Goal: Task Accomplishment & Management: Use online tool/utility

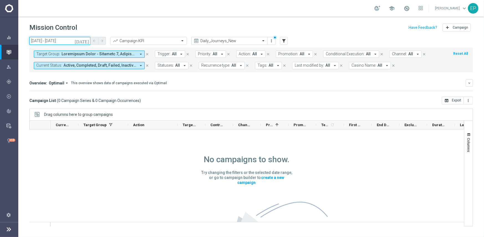
click at [53, 39] on input "[DATE] - [DATE]" at bounding box center [59, 41] width 61 height 8
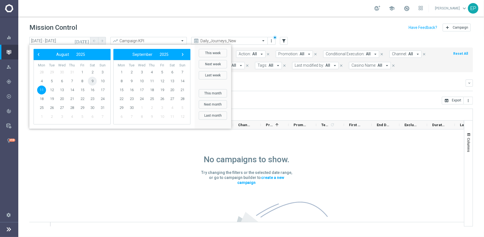
click at [91, 81] on span "9" at bounding box center [92, 81] width 9 height 9
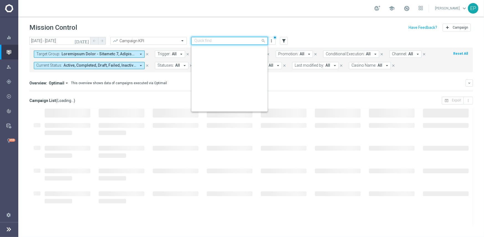
click at [243, 39] on input "text" at bounding box center [223, 41] width 59 height 5
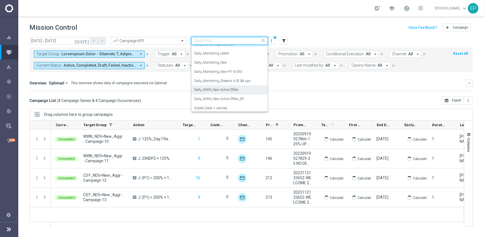
scroll to position [220, 0]
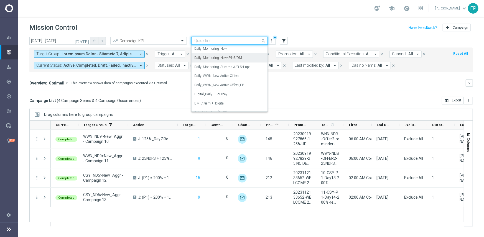
click at [240, 59] on label "Daily_Monitoring_New<P1-5/DM" at bounding box center [218, 57] width 48 height 5
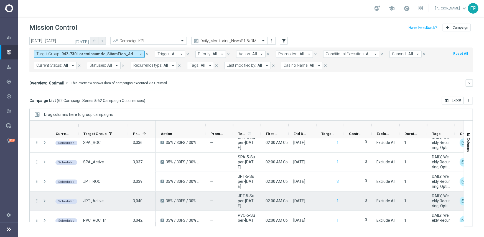
scroll to position [1120, 0]
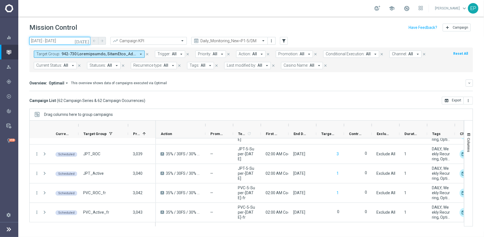
click at [50, 39] on input "[DATE] - [DATE]" at bounding box center [59, 41] width 61 height 8
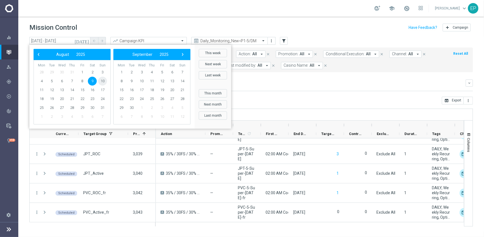
click at [103, 81] on span "10" at bounding box center [102, 81] width 9 height 9
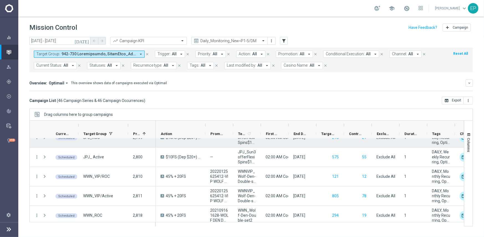
scroll to position [211, 0]
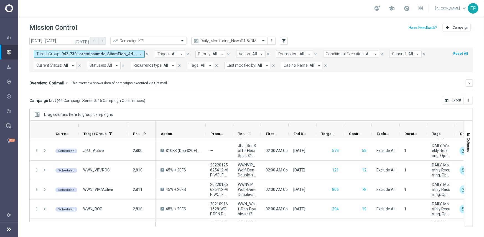
click at [464, 219] on div "more_vert Scheduled WWN_ROC 2,818 more_vert Scheduled WWN_Active 2,819 more_ver…" at bounding box center [246, 180] width 435 height 84
click at [463, 221] on div "more_vert Scheduled WWN_ROC 2,818 more_vert Scheduled WWN_Active 2,819 more_ver…" at bounding box center [246, 180] width 435 height 84
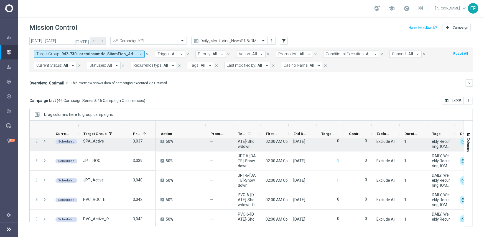
scroll to position [810, 0]
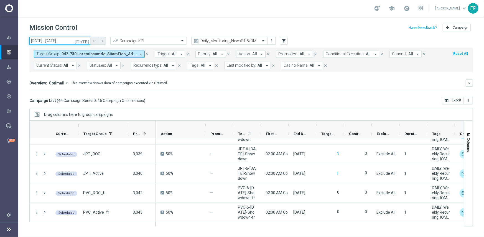
click at [52, 41] on input "[DATE] - [DATE]" at bounding box center [59, 41] width 61 height 8
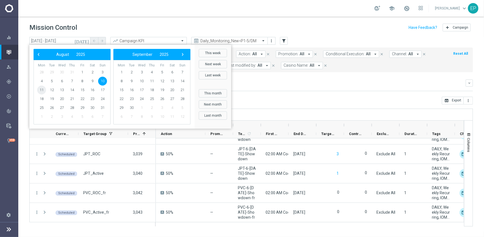
click at [42, 91] on span "11" at bounding box center [41, 89] width 9 height 9
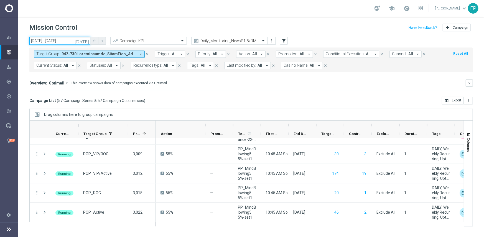
click at [58, 38] on input "[DATE] - [DATE]" at bounding box center [59, 41] width 61 height 8
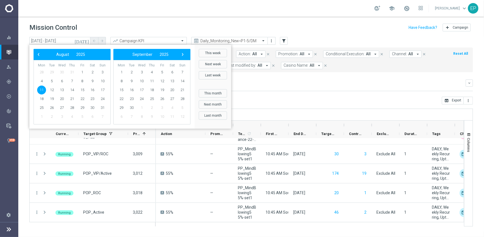
click at [291, 85] on div "Overview: Optimail arrow_drop_down This overview shows data of campaigns execut…" at bounding box center [251, 82] width 444 height 7
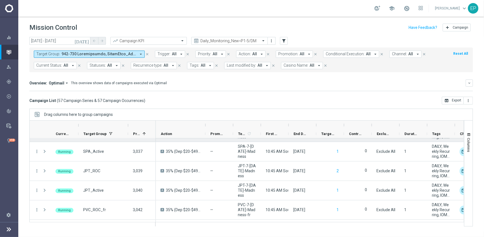
scroll to position [1015, 0]
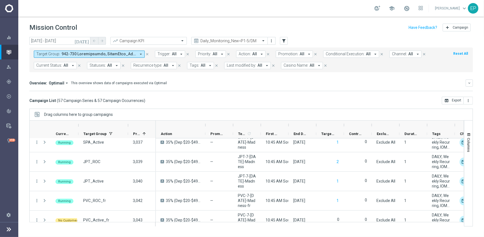
click at [47, 35] on header "Mission Control add Campaign" at bounding box center [251, 27] width 466 height 20
click at [44, 43] on input "[DATE] - [DATE]" at bounding box center [59, 41] width 61 height 8
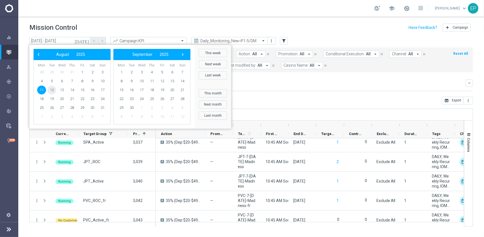
click at [53, 90] on span "12" at bounding box center [51, 89] width 9 height 9
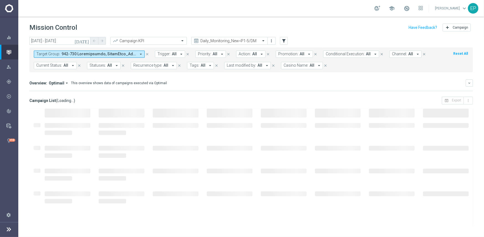
type input "[DATE] - [DATE]"
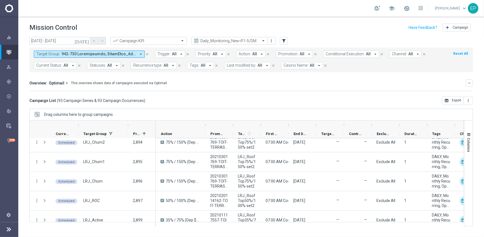
click at [330, 112] on div "Drag columns here to group campaigns" at bounding box center [251, 114] width 444 height 12
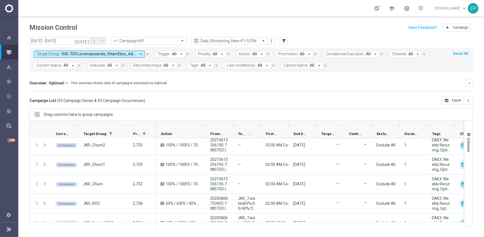
scroll to position [0, 0]
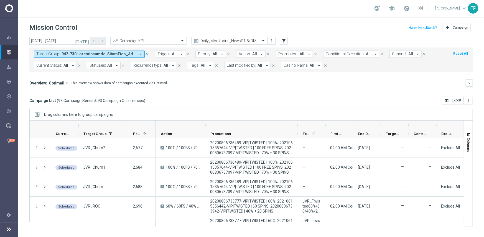
drag, startPoint x: 232, startPoint y: 123, endPoint x: 297, endPoint y: 128, distance: 64.8
click at [297, 128] on div at bounding box center [298, 124] width 2 height 9
drag, startPoint x: 380, startPoint y: 125, endPoint x: 408, endPoint y: 125, distance: 28.3
click at [408, 125] on div at bounding box center [409, 124] width 2 height 9
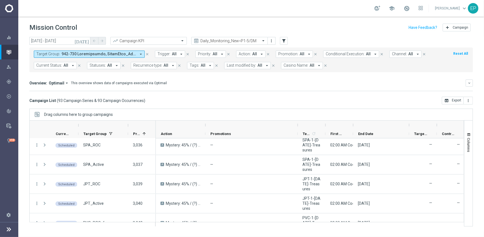
scroll to position [1722, 0]
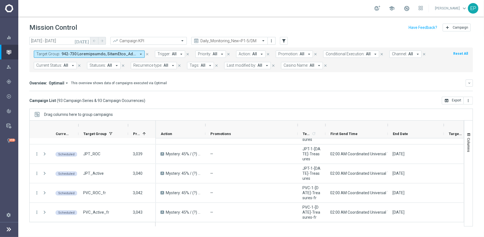
drag, startPoint x: 353, startPoint y: 125, endPoint x: 401, endPoint y: 151, distance: 54.9
click at [389, 127] on div at bounding box center [388, 124] width 2 height 9
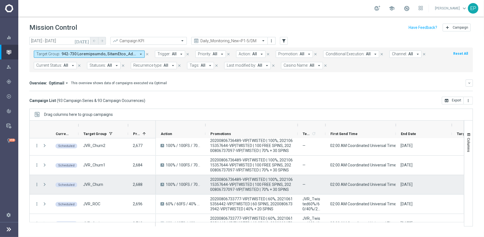
scroll to position [0, 0]
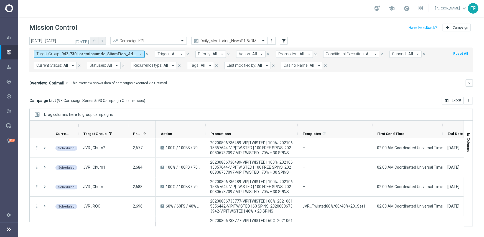
drag, startPoint x: 325, startPoint y: 124, endPoint x: 371, endPoint y: 123, distance: 46.9
click at [371, 123] on div at bounding box center [372, 124] width 2 height 9
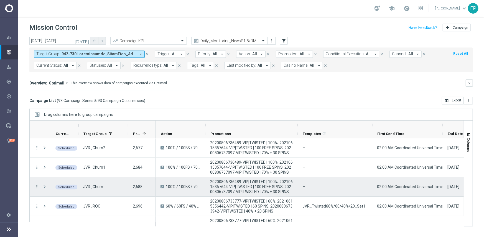
click at [39, 184] on icon "more_vert" at bounding box center [36, 186] width 5 height 5
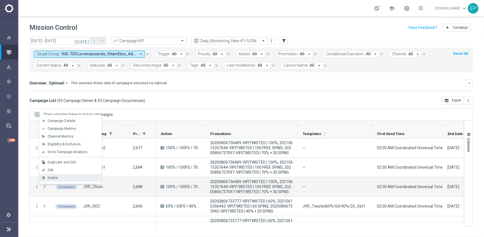
click at [60, 179] on div "Delete" at bounding box center [74, 178] width 52 height 4
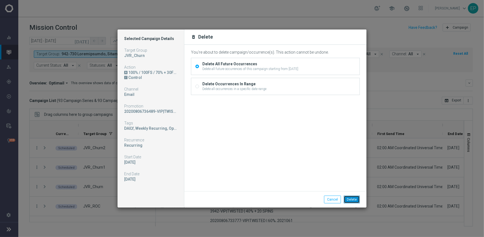
click at [354, 198] on button "Delete" at bounding box center [352, 199] width 16 height 8
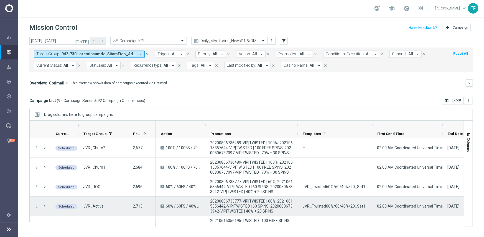
scroll to position [28, 0]
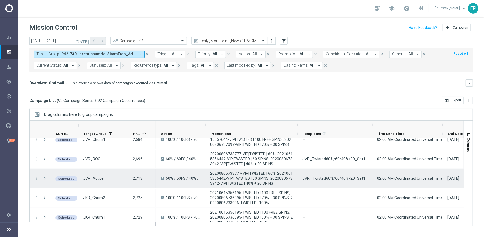
click at [332, 176] on span "JVR_Twisted60%/60/40%/20_Set1" at bounding box center [334, 178] width 63 height 5
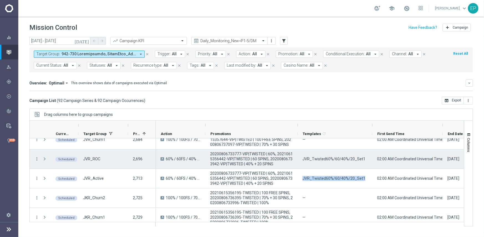
click at [334, 158] on span "JVR_Twisted60%/60/40%/20_Set1" at bounding box center [334, 158] width 63 height 5
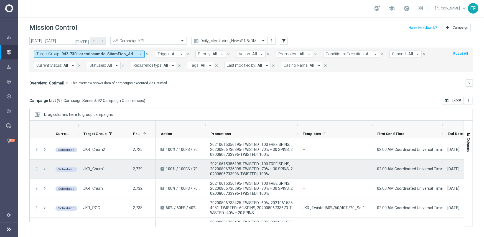
scroll to position [83, 0]
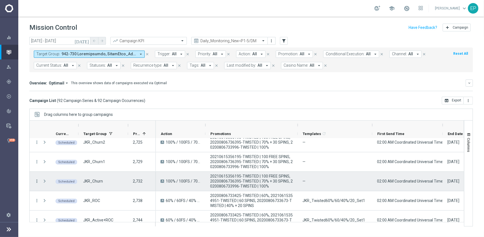
click at [36, 179] on icon "more_vert" at bounding box center [36, 180] width 5 height 5
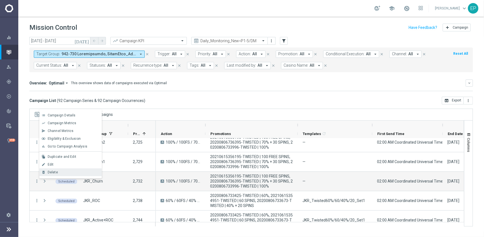
click at [74, 170] on div "Delete" at bounding box center [74, 172] width 52 height 4
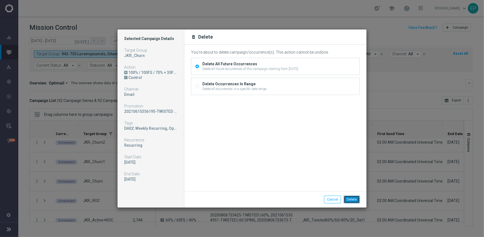
click at [352, 200] on button "Delete" at bounding box center [352, 199] width 16 height 8
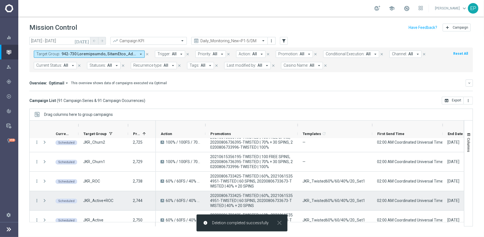
click at [326, 199] on span "JKR_Twisted60%/60/40%/20_Set1" at bounding box center [334, 200] width 63 height 5
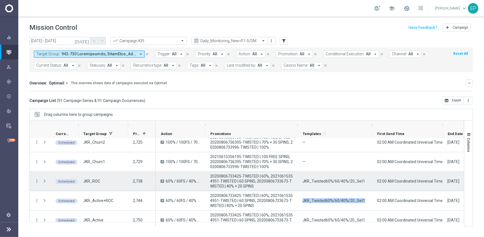
click at [320, 181] on span "JKR_Twisted60%/60/40%/20_Set1" at bounding box center [334, 180] width 63 height 5
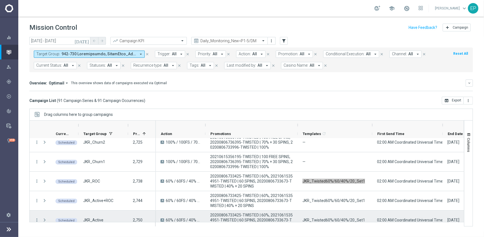
scroll to position [111, 0]
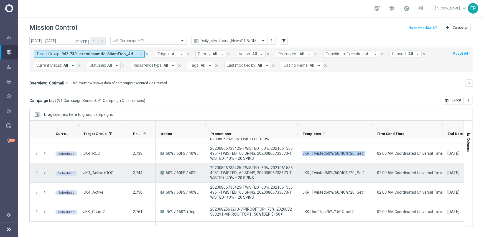
drag, startPoint x: 37, startPoint y: 171, endPoint x: 41, endPoint y: 170, distance: 3.5
click at [37, 171] on icon "more_vert" at bounding box center [36, 172] width 5 height 5
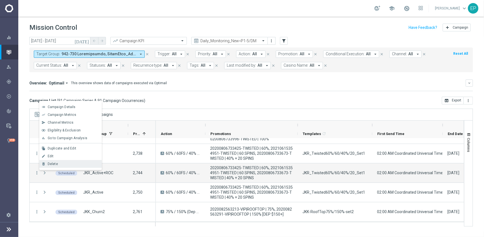
click at [58, 161] on div "delete_forever [GEOGRAPHIC_DATA]" at bounding box center [70, 164] width 62 height 8
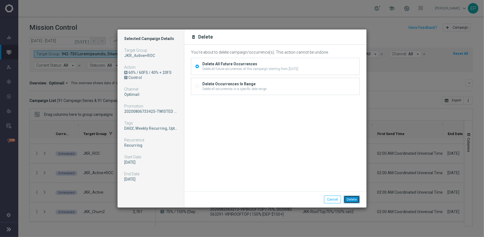
click at [355, 197] on button "Delete" at bounding box center [352, 199] width 16 height 8
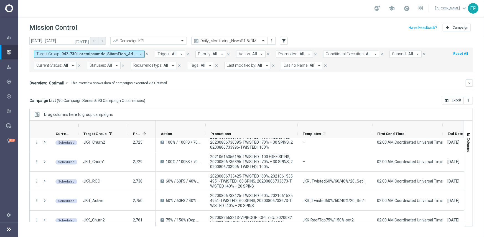
scroll to position [72, 0]
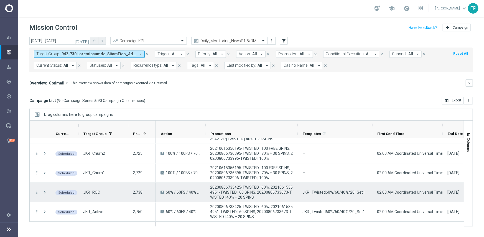
click at [373, 193] on div "02:00 AM Coordinated Universal Time (UTC 00:00)" at bounding box center [408, 192] width 70 height 19
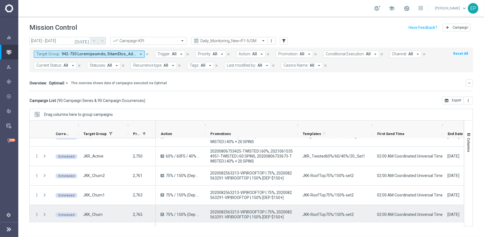
scroll to position [155, 0]
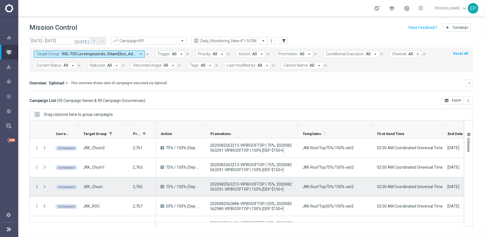
click at [37, 184] on icon "more_vert" at bounding box center [36, 186] width 5 height 5
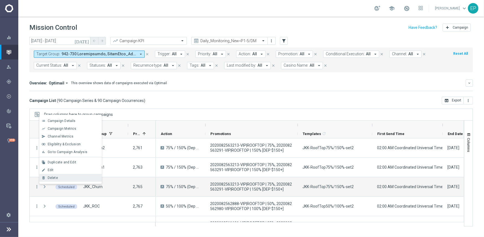
click at [63, 175] on div "delete_forever [GEOGRAPHIC_DATA]" at bounding box center [70, 178] width 62 height 8
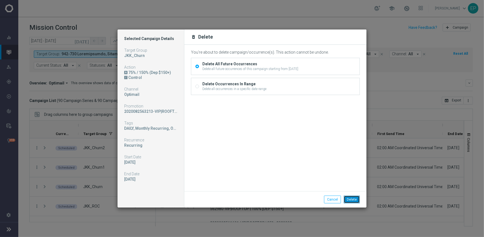
click at [353, 198] on button "Delete" at bounding box center [352, 199] width 16 height 8
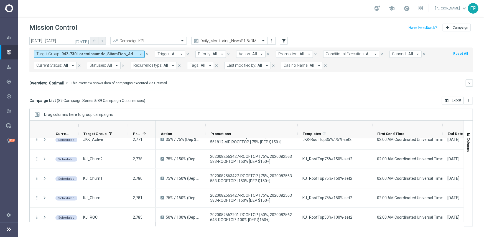
scroll to position [233, 0]
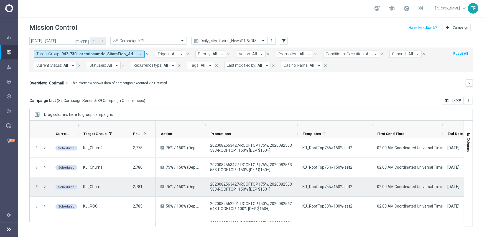
click at [35, 186] on icon "more_vert" at bounding box center [36, 186] width 5 height 5
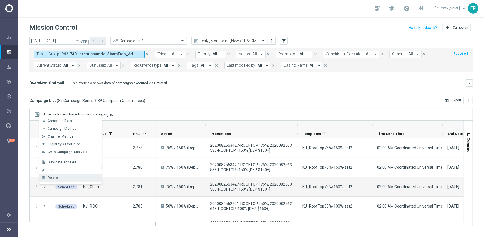
click at [68, 177] on div "Delete" at bounding box center [74, 178] width 52 height 4
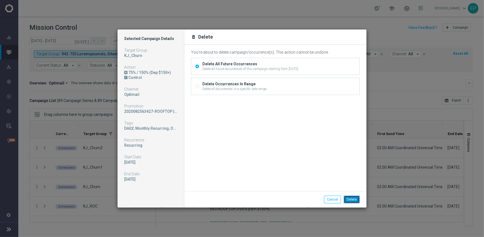
click at [356, 197] on button "Delete" at bounding box center [352, 199] width 16 height 8
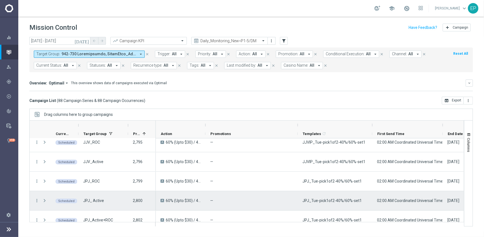
scroll to position [344, 0]
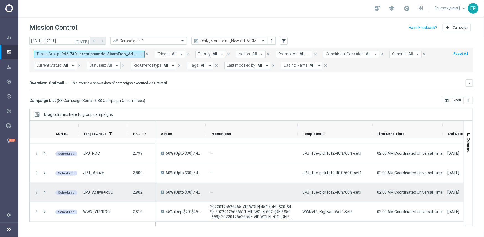
click at [36, 192] on icon "more_vert" at bounding box center [36, 191] width 5 height 5
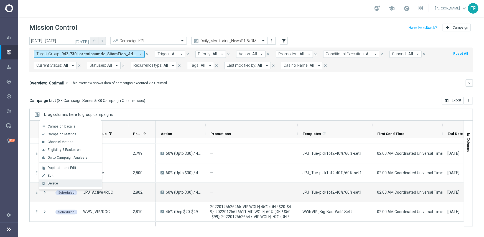
click at [63, 183] on div "Delete" at bounding box center [74, 183] width 52 height 4
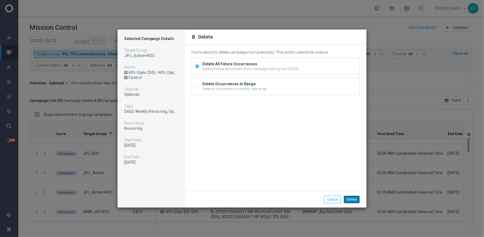
click at [355, 197] on button "Delete" at bounding box center [352, 199] width 16 height 8
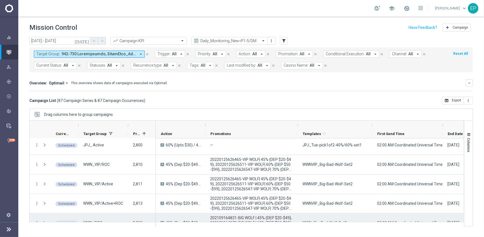
scroll to position [400, 0]
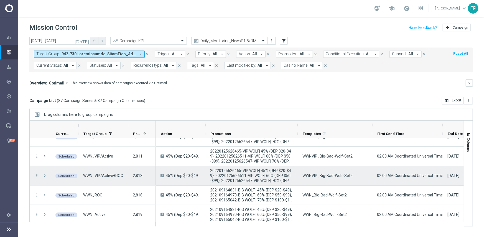
click at [37, 175] on icon "more_vert" at bounding box center [36, 175] width 5 height 5
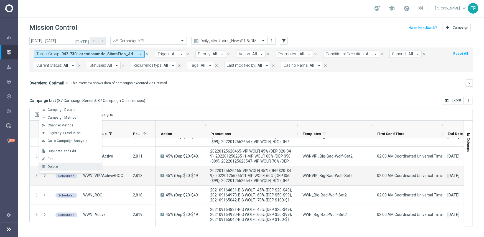
click at [69, 166] on div "Delete" at bounding box center [74, 167] width 52 height 4
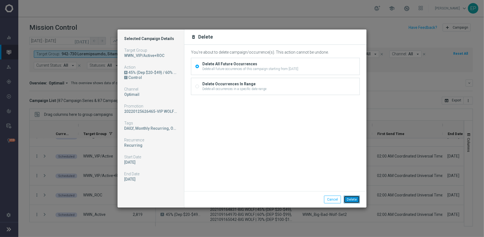
click at [356, 198] on button "Delete" at bounding box center [352, 199] width 16 height 8
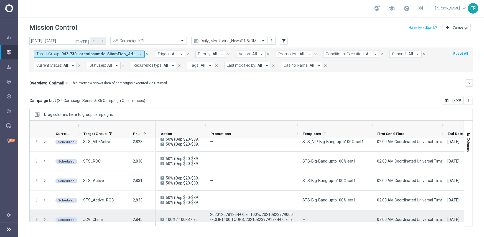
scroll to position [510, 0]
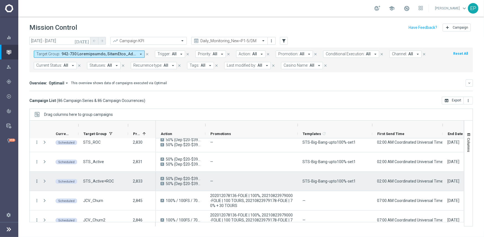
click at [36, 178] on icon "more_vert" at bounding box center [36, 180] width 5 height 5
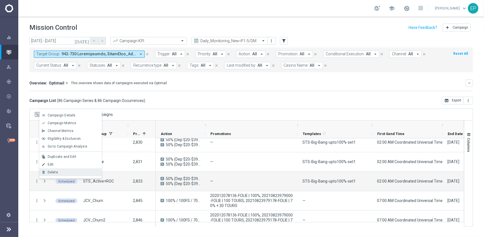
click at [65, 172] on div "Delete" at bounding box center [74, 172] width 52 height 4
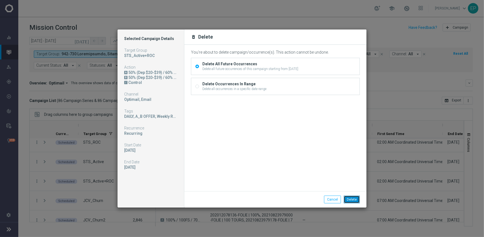
click at [353, 199] on button "Delete" at bounding box center [352, 199] width 16 height 8
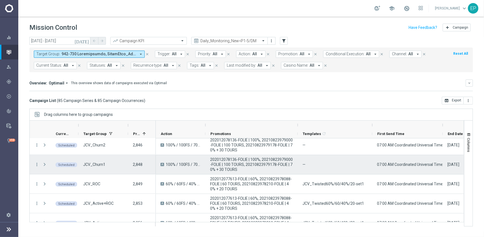
scroll to position [538, 0]
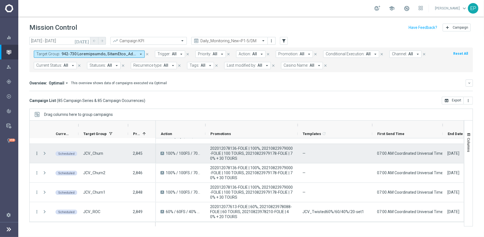
click at [36, 152] on icon "more_vert" at bounding box center [36, 153] width 5 height 5
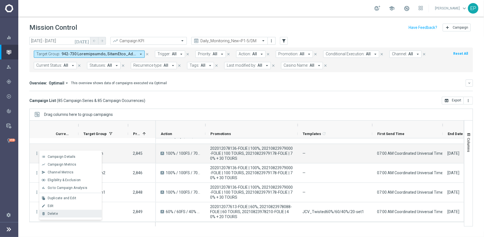
click at [72, 213] on div "Delete" at bounding box center [74, 213] width 52 height 4
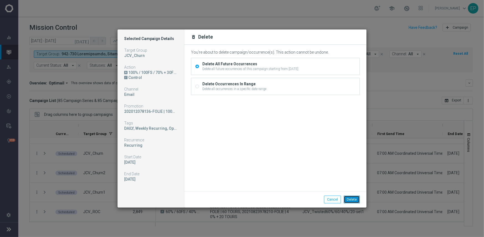
click at [350, 198] on button "Delete" at bounding box center [352, 199] width 16 height 8
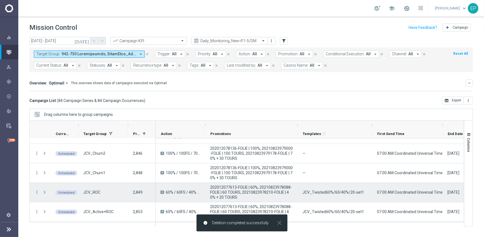
scroll to position [566, 0]
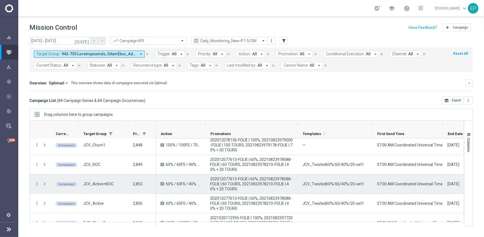
click at [36, 184] on icon "more_vert" at bounding box center [36, 183] width 5 height 5
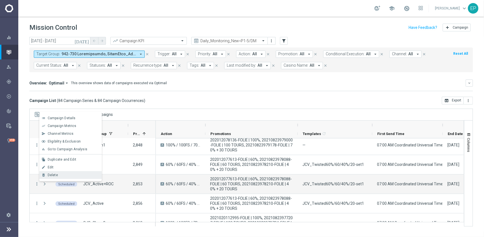
click at [69, 173] on div "Delete" at bounding box center [74, 175] width 52 height 4
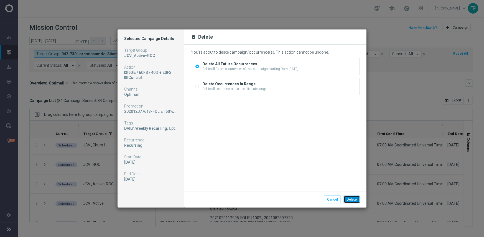
click at [353, 198] on button "Delete" at bounding box center [352, 199] width 16 height 8
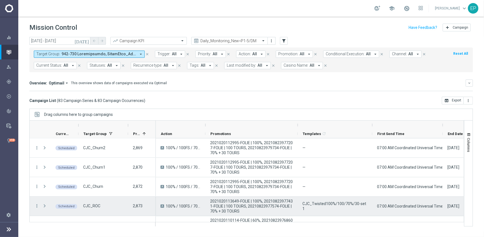
scroll to position [649, 0]
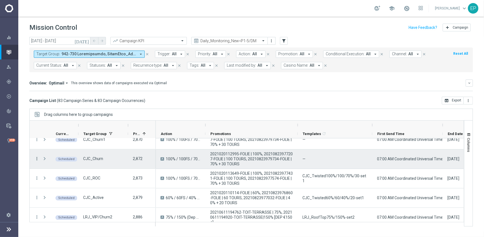
click at [37, 159] on icon "more_vert" at bounding box center [36, 158] width 5 height 5
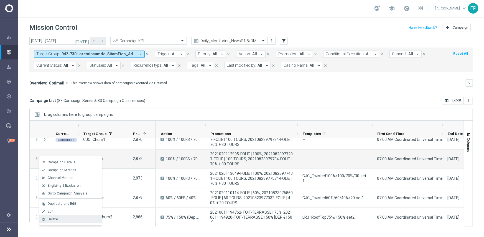
click at [69, 217] on div "Delete" at bounding box center [74, 219] width 52 height 4
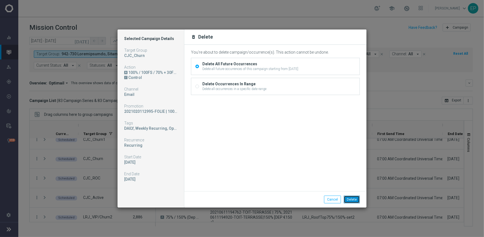
click at [355, 198] on button "Delete" at bounding box center [352, 199] width 16 height 8
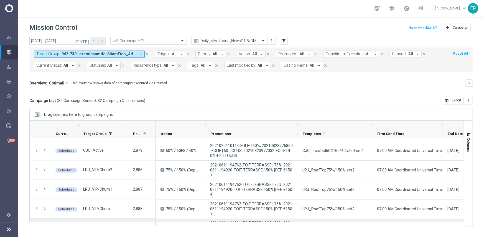
scroll to position [705, 0]
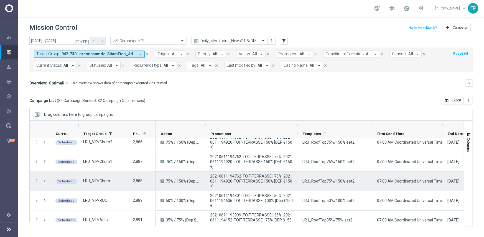
click at [37, 180] on icon "more_vert" at bounding box center [36, 180] width 5 height 5
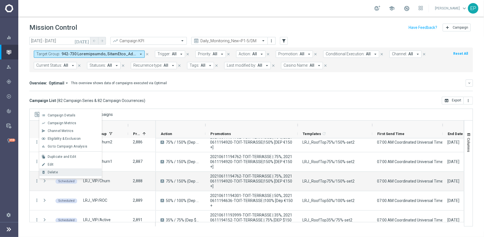
click at [69, 174] on div "Delete" at bounding box center [74, 172] width 52 height 4
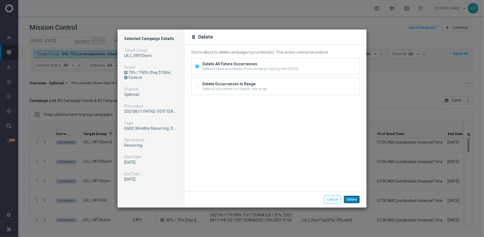
click at [351, 199] on button "Delete" at bounding box center [352, 199] width 16 height 8
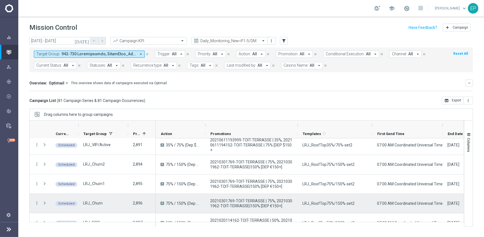
scroll to position [788, 0]
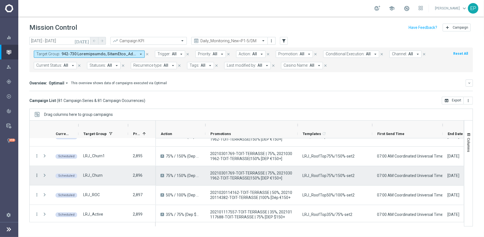
click at [36, 175] on icon "more_vert" at bounding box center [36, 175] width 5 height 5
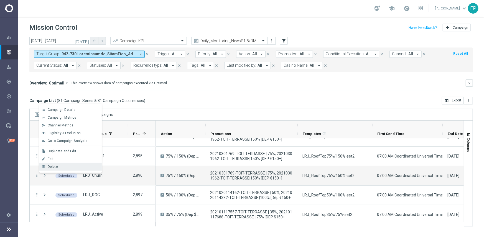
click at [65, 167] on div "Delete" at bounding box center [74, 167] width 52 height 4
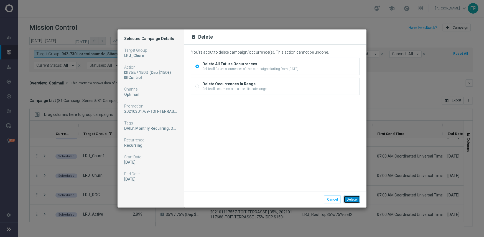
click at [350, 198] on button "Delete" at bounding box center [352, 199] width 16 height 8
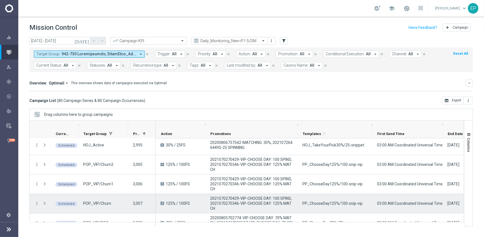
scroll to position [1176, 0]
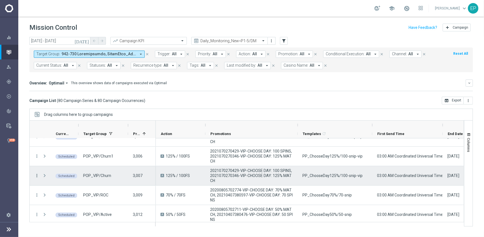
click at [37, 174] on icon "more_vert" at bounding box center [36, 175] width 5 height 5
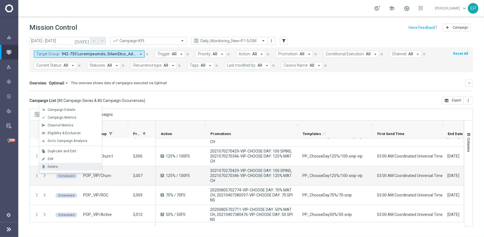
click at [63, 166] on div "Delete" at bounding box center [74, 167] width 52 height 4
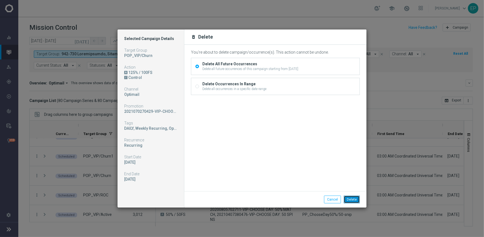
click at [357, 198] on button "Delete" at bounding box center [352, 199] width 16 height 8
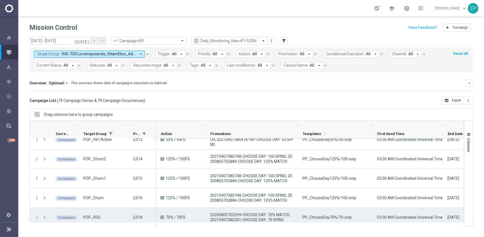
scroll to position [1260, 0]
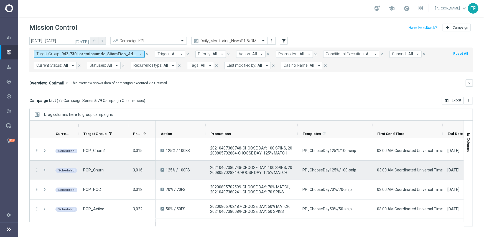
drag, startPoint x: 37, startPoint y: 169, endPoint x: 94, endPoint y: 163, distance: 57.5
click at [37, 169] on icon "more_vert" at bounding box center [36, 169] width 5 height 5
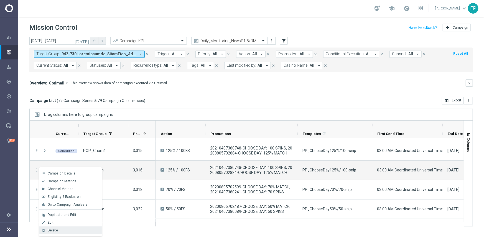
click at [73, 229] on div "Delete" at bounding box center [74, 230] width 52 height 4
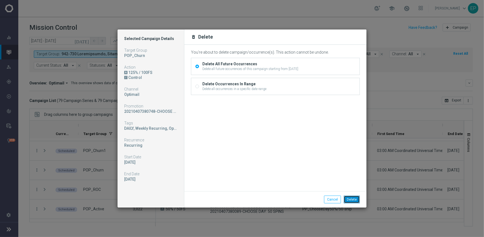
click at [351, 196] on button "Delete" at bounding box center [352, 199] width 16 height 8
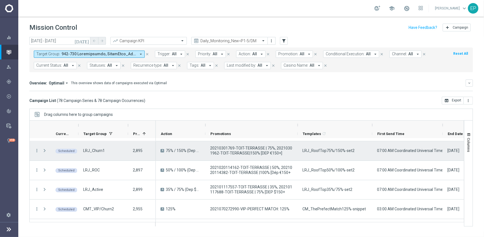
scroll to position [765, 0]
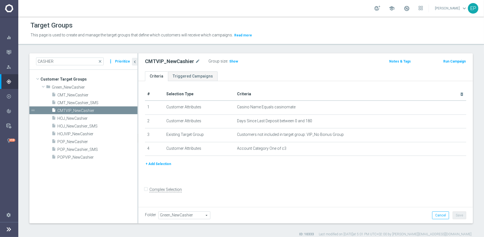
scroll to position [5, 0]
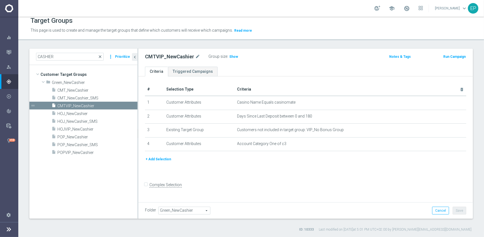
click at [101, 57] on span "close" at bounding box center [100, 56] width 4 height 4
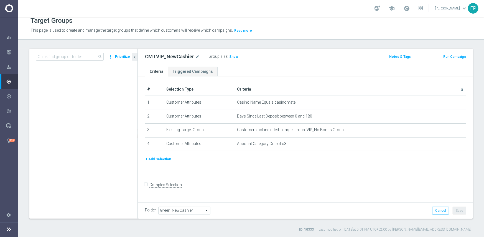
scroll to position [0, 0]
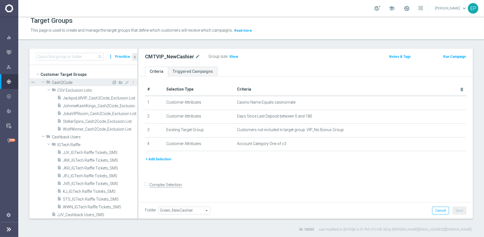
click at [42, 81] on span at bounding box center [43, 82] width 7 height 6
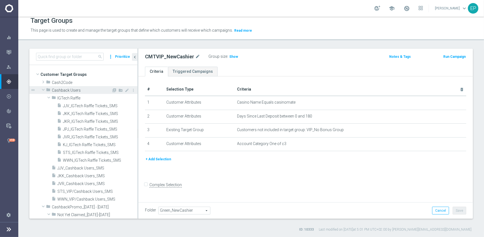
click at [43, 91] on span at bounding box center [43, 90] width 7 height 6
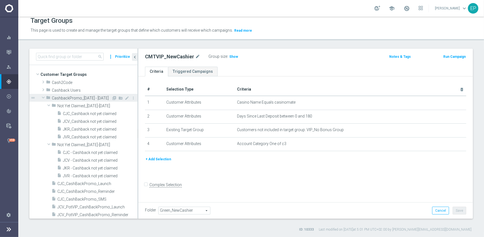
click at [44, 97] on span at bounding box center [43, 98] width 7 height 6
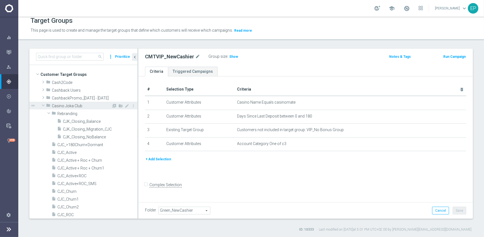
click at [44, 107] on span at bounding box center [43, 105] width 7 height 6
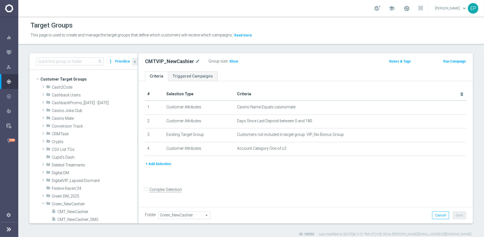
click at [380, 186] on div "# Selection Type Criteria delete_forever 1 Customer Attributes Casino Name Equa…" at bounding box center [305, 143] width 335 height 124
click at [43, 203] on span at bounding box center [43, 203] width 7 height 6
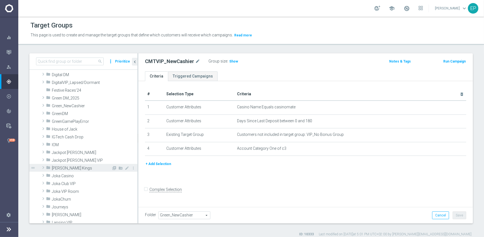
scroll to position [111, 0]
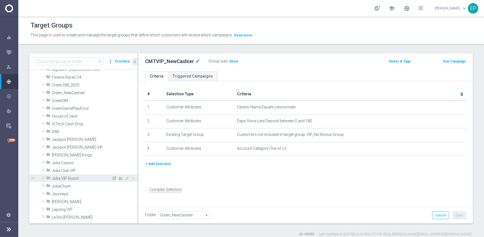
click at [82, 179] on span "Joka VIP Room" at bounding box center [82, 178] width 60 height 5
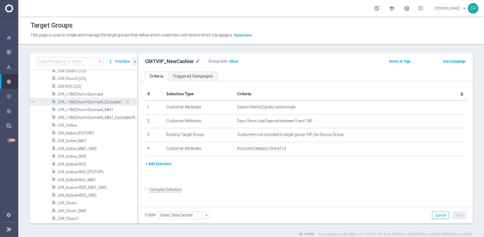
scroll to position [250, 0]
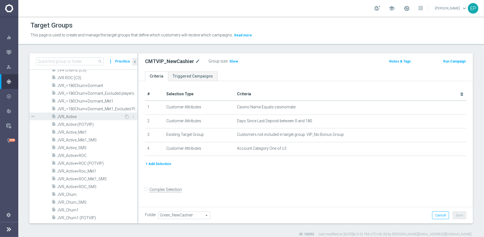
click at [83, 114] on span "JVR_Active" at bounding box center [90, 116] width 67 height 5
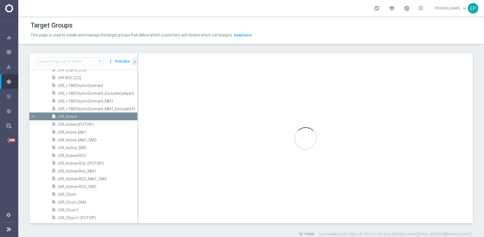
checkbox input "true"
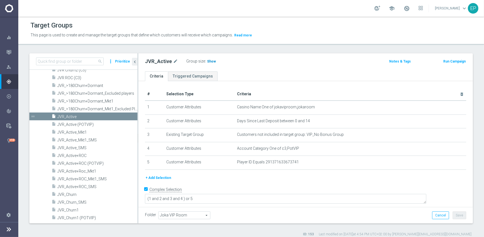
click at [208, 61] on span "Show" at bounding box center [211, 61] width 9 height 4
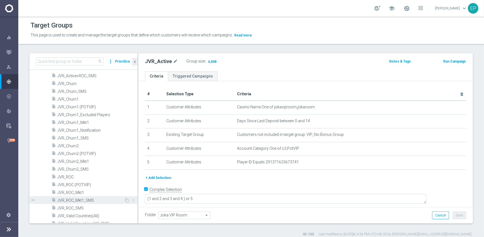
scroll to position [361, 0]
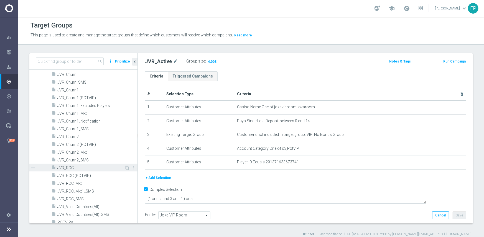
click at [68, 167] on span "JVR_ROC" at bounding box center [90, 167] width 67 height 5
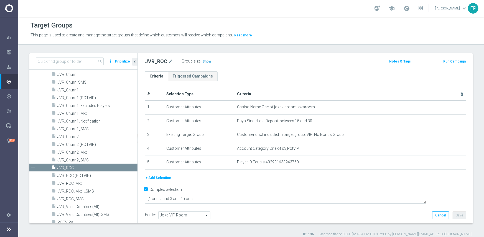
click at [206, 64] on h3 "Show" at bounding box center [207, 61] width 10 height 6
click at [75, 91] on span "JVR_Churn1" at bounding box center [90, 90] width 67 height 5
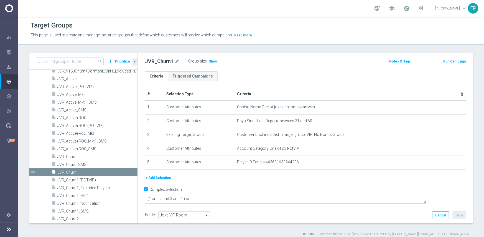
click at [213, 62] on span "Show" at bounding box center [213, 61] width 9 height 4
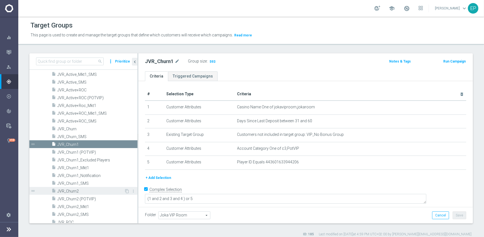
click at [73, 192] on span "JVR_Churn2" at bounding box center [90, 191] width 67 height 5
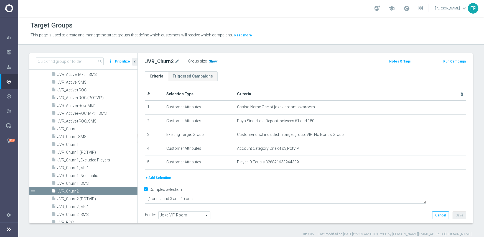
click at [214, 62] on span "Show" at bounding box center [213, 61] width 9 height 4
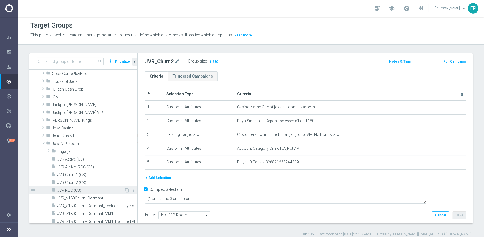
scroll to position [145, 0]
click at [42, 142] on span at bounding box center [43, 143] width 7 height 6
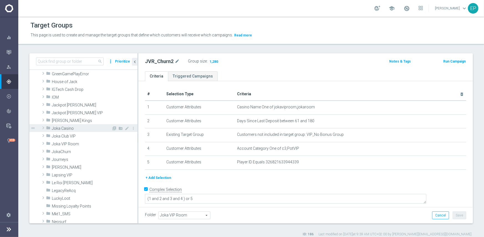
click at [43, 127] on span at bounding box center [44, 127] width 6 height 7
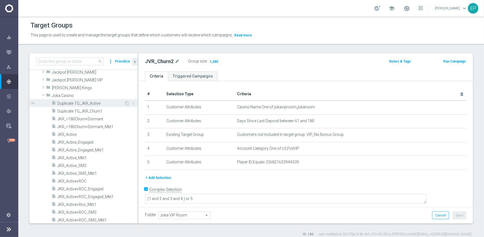
scroll to position [201, 0]
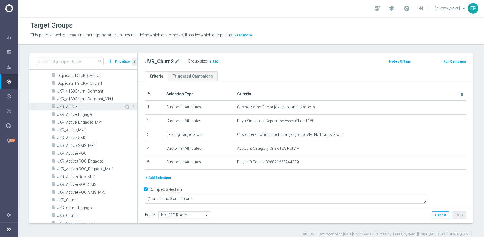
click at [77, 108] on span "JKR_Active" at bounding box center [90, 106] width 67 height 5
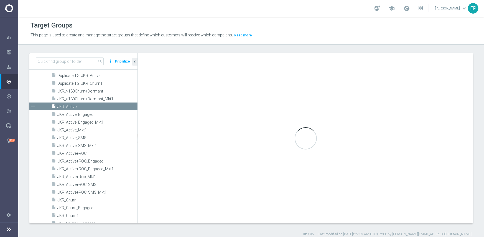
type input "Joka Casino"
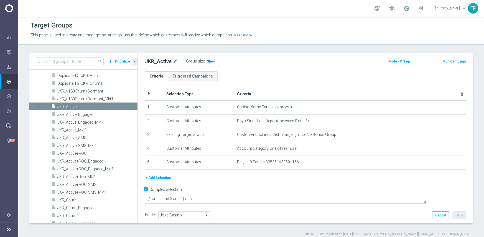
click at [209, 62] on span "Show" at bounding box center [211, 61] width 9 height 4
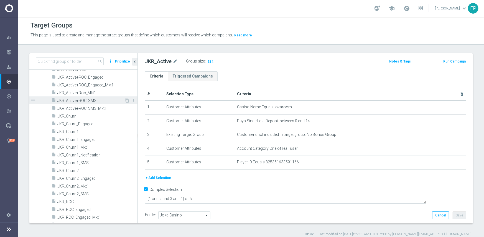
scroll to position [284, 0]
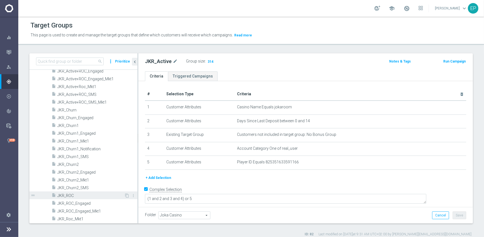
click at [67, 194] on span "JKR_ROC" at bounding box center [90, 195] width 67 height 5
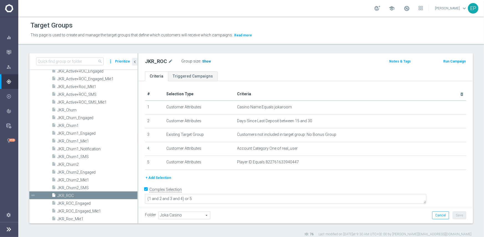
click at [205, 60] on span "Show" at bounding box center [206, 61] width 9 height 4
click at [66, 126] on span "JKR_Churn1" at bounding box center [90, 125] width 67 height 5
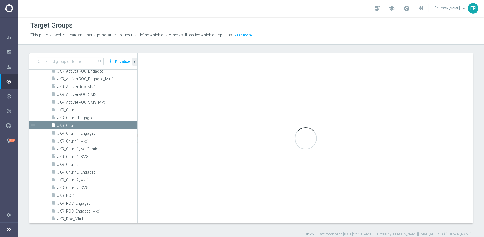
type textarea "(1 and 2 and 3 and 4 ) or 5"
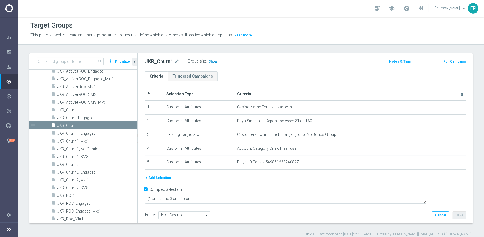
drag, startPoint x: 211, startPoint y: 67, endPoint x: 213, endPoint y: 62, distance: 4.5
click at [211, 67] on div "JKR_Churn1 mode_edit Group size : Show Notes & Tags Run Campaign" at bounding box center [305, 62] width 335 height 18
click at [213, 61] on span "Show" at bounding box center [213, 61] width 9 height 4
drag, startPoint x: 74, startPoint y: 164, endPoint x: 111, endPoint y: 148, distance: 40.9
click at [74, 164] on span "JKR_Churn2" at bounding box center [97, 164] width 80 height 5
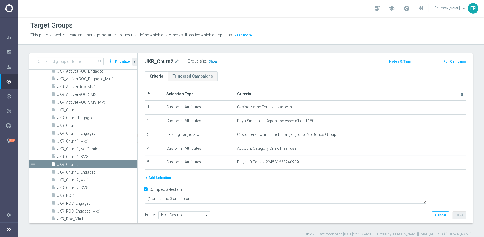
click at [213, 61] on span "Show" at bounding box center [213, 61] width 9 height 4
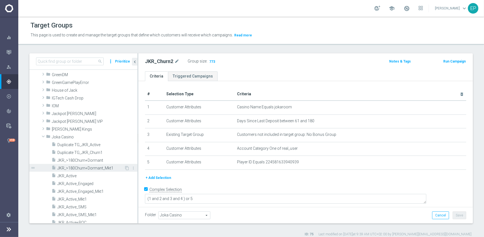
scroll to position [118, 0]
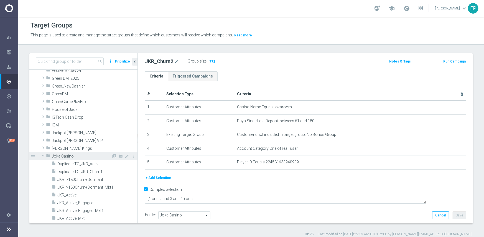
click at [42, 156] on span at bounding box center [43, 156] width 7 height 6
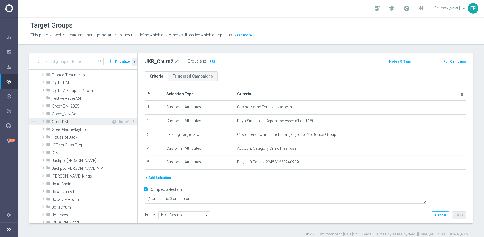
scroll to position [145, 0]
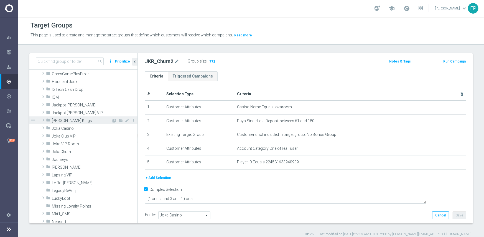
click at [78, 122] on span "Johnnie Kash Kings" at bounding box center [82, 120] width 60 height 5
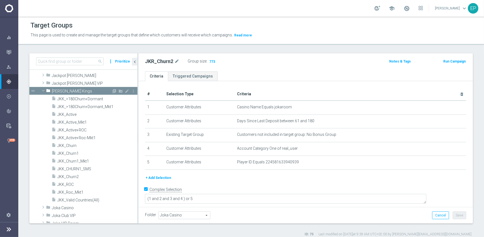
scroll to position [201, 0]
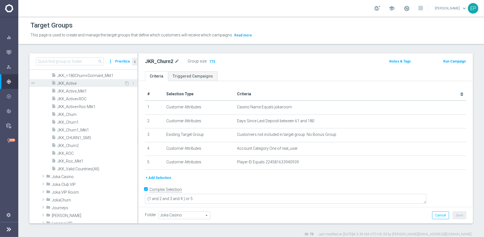
click at [76, 83] on span "JKK_Active" at bounding box center [90, 83] width 67 height 5
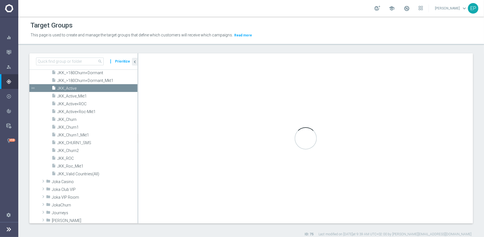
scroll to position [118, 0]
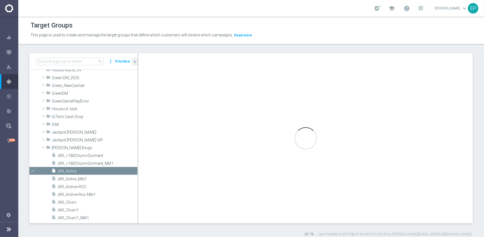
type input "Johnnie Kash Kings"
type textarea "(1 and 2 and 3 and 4) or 5"
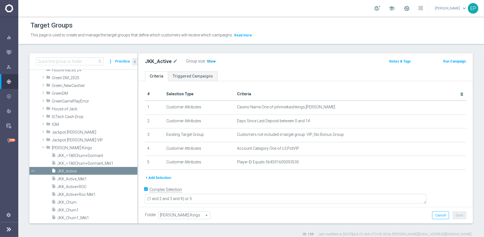
click at [213, 63] on h3 "Show" at bounding box center [211, 61] width 10 height 6
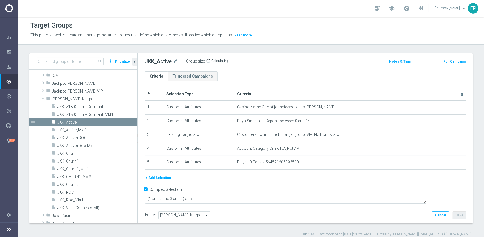
scroll to position [174, 0]
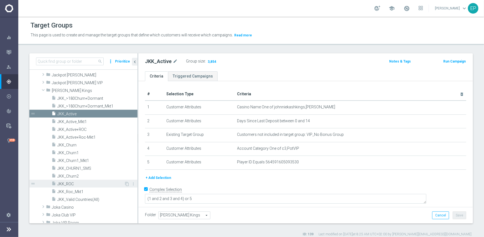
click at [70, 185] on span "JKK_ROC" at bounding box center [90, 183] width 67 height 5
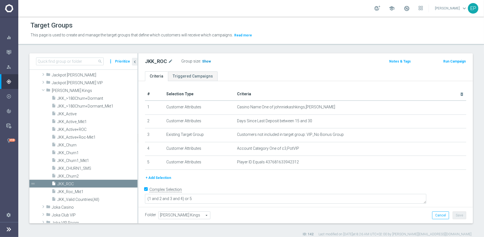
click at [205, 60] on span "Show" at bounding box center [206, 61] width 9 height 4
drag, startPoint x: 70, startPoint y: 153, endPoint x: 82, endPoint y: 152, distance: 11.7
click at [70, 153] on span "JKK_Churn1" at bounding box center [90, 152] width 67 height 5
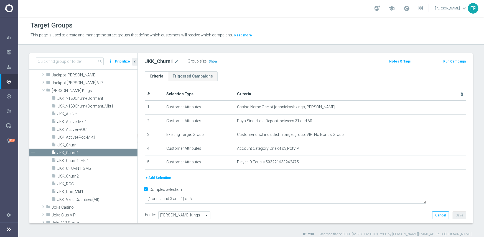
click at [215, 62] on span "Show" at bounding box center [213, 61] width 9 height 4
drag, startPoint x: 67, startPoint y: 176, endPoint x: 84, endPoint y: 176, distance: 16.4
click at [67, 176] on span "JKK_Churn2" at bounding box center [90, 176] width 67 height 5
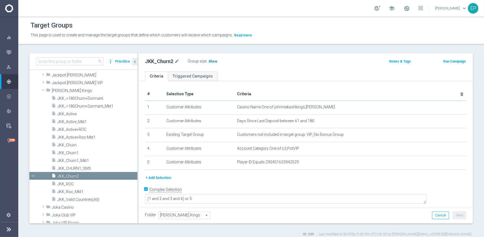
click at [215, 64] on h3 "Show" at bounding box center [213, 61] width 10 height 6
drag, startPoint x: 67, startPoint y: 91, endPoint x: 67, endPoint y: 103, distance: 12.5
click at [67, 91] on span "Johnnie Kash Kings" at bounding box center [95, 90] width 86 height 5
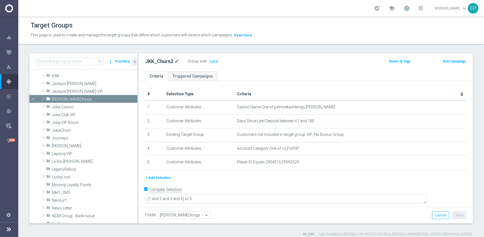
scroll to position [174, 0]
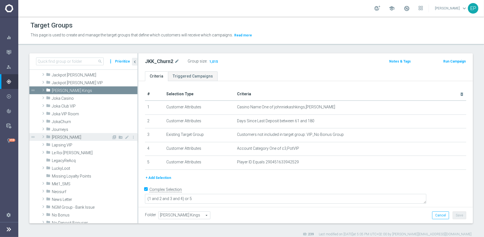
click at [74, 135] on span "King Johnnie" at bounding box center [82, 137] width 60 height 5
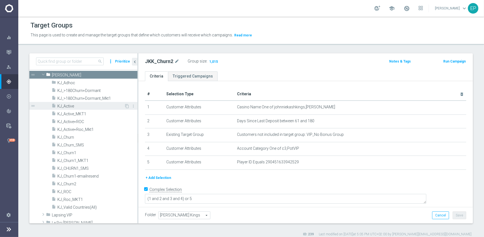
click at [70, 104] on span "KJ_Active" at bounding box center [90, 106] width 67 height 5
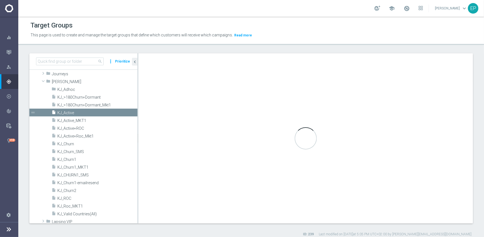
scroll to position [169, 0]
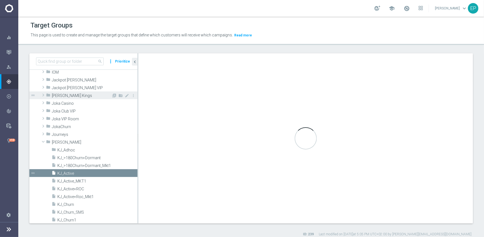
type input "King Johnnie"
type textarea "(1 and 2 and 3 and 4 ) or 5"
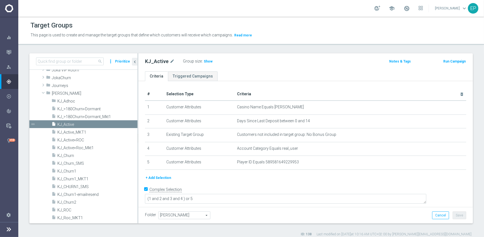
scroll to position [224, 0]
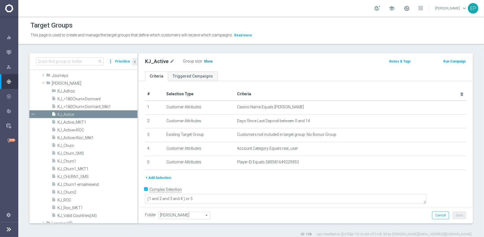
click at [205, 61] on span "Show" at bounding box center [208, 61] width 9 height 4
click at [65, 200] on span "KJ_ROC" at bounding box center [90, 200] width 67 height 5
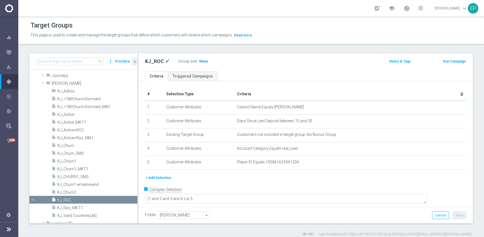
click at [201, 62] on span "Show" at bounding box center [203, 61] width 9 height 4
drag, startPoint x: 66, startPoint y: 160, endPoint x: 91, endPoint y: 157, distance: 25.5
click at [66, 160] on span "KJ_Churn1" at bounding box center [90, 161] width 67 height 5
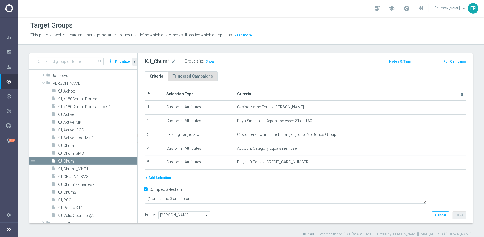
drag, startPoint x: 210, startPoint y: 61, endPoint x: 199, endPoint y: 78, distance: 20.3
click at [209, 61] on span "Show" at bounding box center [210, 61] width 9 height 4
click at [69, 192] on span "KJ_Churn2" at bounding box center [90, 192] width 67 height 5
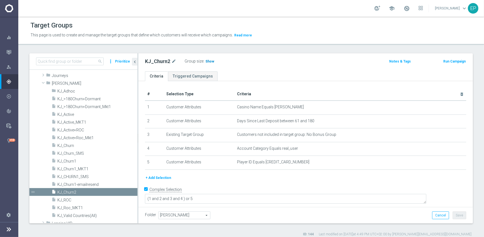
click at [209, 59] on span "Show" at bounding box center [210, 61] width 9 height 4
click at [57, 84] on span "King Johnnie" at bounding box center [82, 83] width 60 height 5
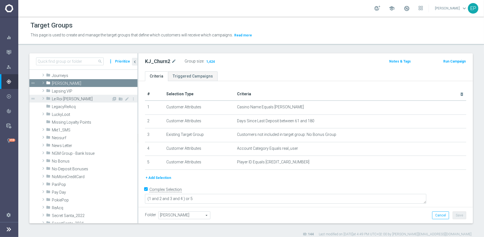
click at [64, 100] on span "Le Roi Johnny" at bounding box center [82, 99] width 60 height 5
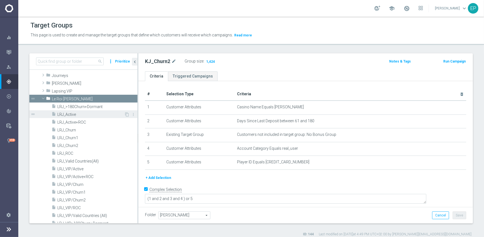
click at [71, 110] on div "insert_drive_file LRJ_Active" at bounding box center [88, 114] width 73 height 8
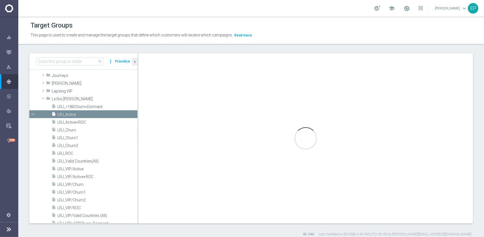
type input "Le Roi Johnny"
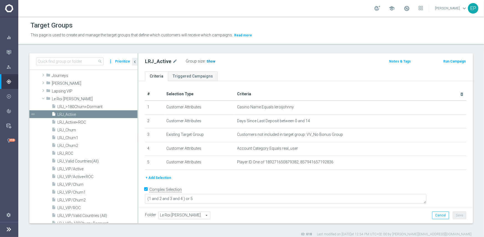
click at [208, 62] on span "Show" at bounding box center [211, 61] width 9 height 4
drag, startPoint x: 76, startPoint y: 208, endPoint x: 81, endPoint y: 205, distance: 5.7
click at [76, 208] on span "LRJ_VIP/ROC" at bounding box center [90, 207] width 67 height 5
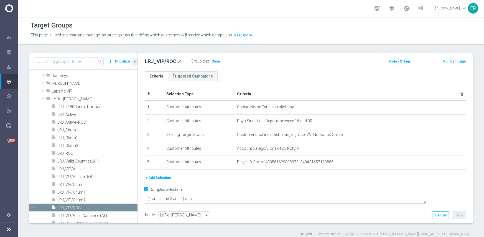
click at [218, 61] on span "Show" at bounding box center [216, 61] width 9 height 4
click at [73, 138] on span "LRJ_Churn1" at bounding box center [90, 137] width 67 height 5
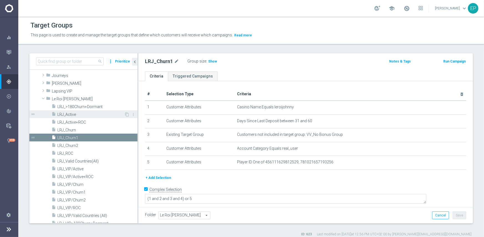
click at [69, 114] on span "LRJ_Active" at bounding box center [90, 114] width 67 height 5
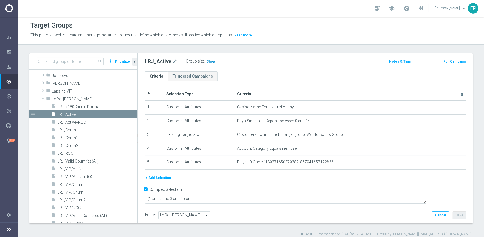
click at [208, 62] on span "Show" at bounding box center [211, 61] width 9 height 4
click at [69, 152] on span "LRJ_ROC" at bounding box center [90, 153] width 67 height 5
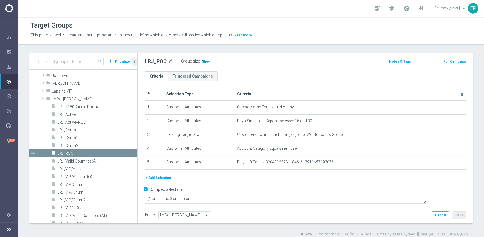
click at [206, 60] on span "Show" at bounding box center [206, 61] width 9 height 4
drag, startPoint x: 72, startPoint y: 136, endPoint x: 77, endPoint y: 135, distance: 4.9
click at [72, 136] on span "LRJ_Churn1" at bounding box center [90, 137] width 67 height 5
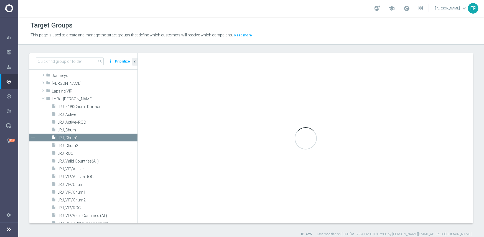
type textarea "(1 and 2 and 3 and 4) or 5"
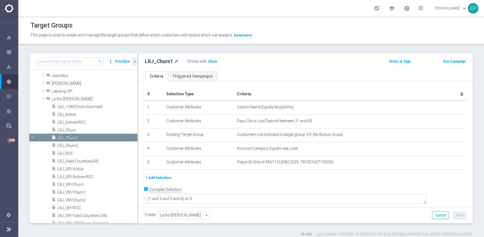
drag, startPoint x: 210, startPoint y: 62, endPoint x: 175, endPoint y: 85, distance: 41.9
click at [210, 62] on span "Show" at bounding box center [212, 61] width 9 height 4
click at [73, 146] on span "LRJ_Churn2" at bounding box center [90, 145] width 67 height 5
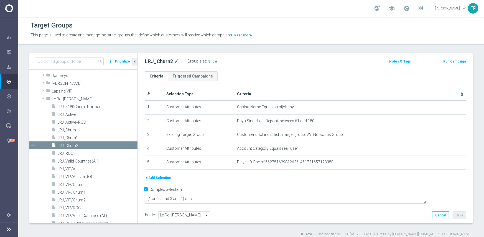
click at [209, 62] on span "Show" at bounding box center [212, 61] width 9 height 4
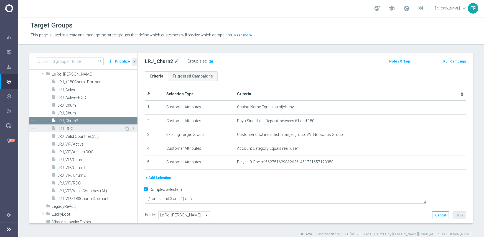
scroll to position [252, 0]
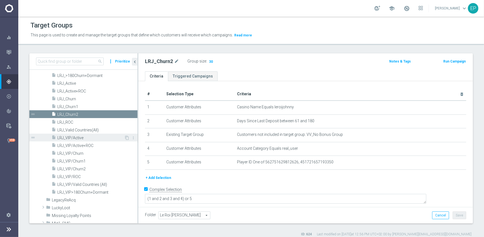
click at [82, 137] on span "LRJ_VIP/Active" at bounding box center [90, 137] width 67 height 5
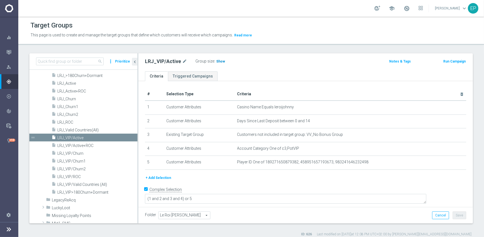
click at [220, 62] on span "Show" at bounding box center [220, 61] width 9 height 4
click at [77, 177] on span "LRJ_VIP/ROC" at bounding box center [90, 176] width 67 height 5
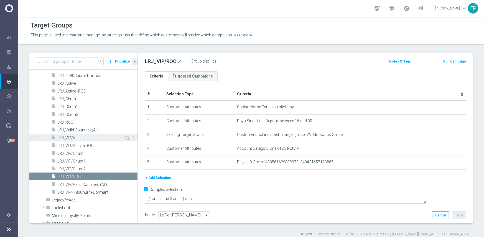
click at [79, 135] on span "LRJ_VIP/Active" at bounding box center [90, 137] width 67 height 5
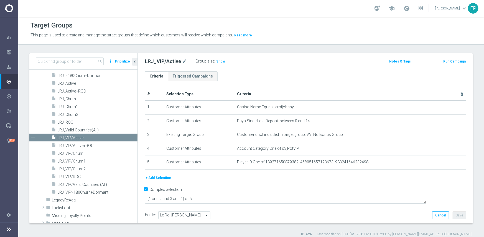
click at [225, 61] on div "Group size : Show" at bounding box center [223, 60] width 55 height 7
click at [223, 61] on div "Group size : Show" at bounding box center [223, 60] width 55 height 7
click at [221, 62] on span "Show" at bounding box center [220, 61] width 9 height 4
click at [73, 176] on span "LRJ_VIP/ROC" at bounding box center [90, 176] width 67 height 5
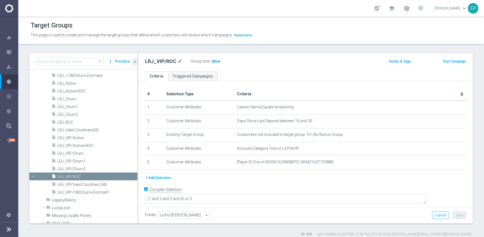
click at [216, 62] on span "Show" at bounding box center [216, 61] width 9 height 4
click at [72, 160] on span "LRJ_VIP/Churn1" at bounding box center [90, 161] width 67 height 5
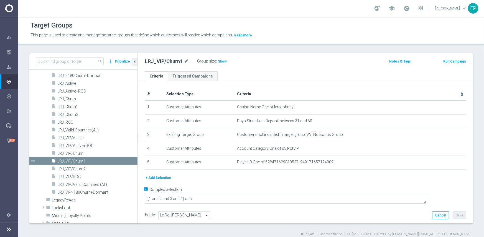
click at [219, 64] on h3 "Show" at bounding box center [223, 61] width 10 height 6
drag, startPoint x: 74, startPoint y: 168, endPoint x: 77, endPoint y: 168, distance: 3.4
click at [74, 168] on span "LRJ_VIP/Churn2" at bounding box center [90, 168] width 67 height 5
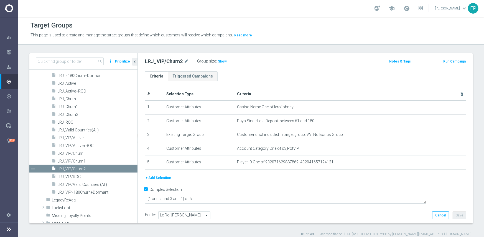
drag, startPoint x: 220, startPoint y: 62, endPoint x: 387, endPoint y: 83, distance: 168.1
click at [220, 61] on span "Show" at bounding box center [222, 61] width 9 height 4
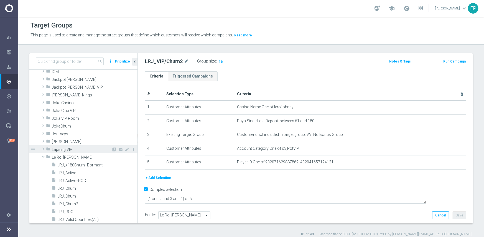
scroll to position [169, 0]
click at [59, 158] on span "Le Roi Johnny" at bounding box center [82, 157] width 60 height 5
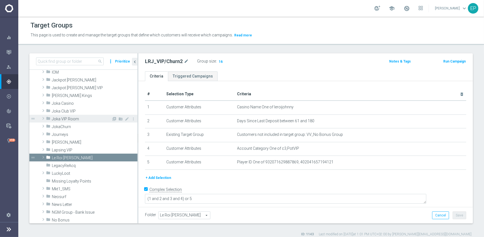
scroll to position [141, 0]
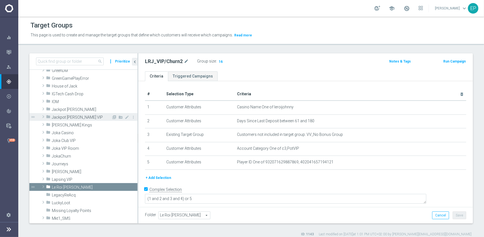
click at [71, 119] on span "Jackpot Jill VIP" at bounding box center [82, 117] width 60 height 5
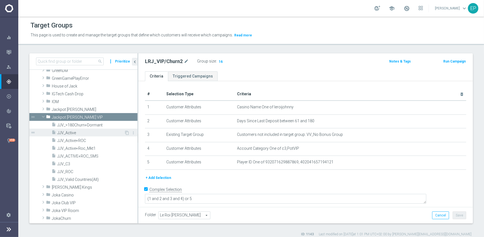
click at [71, 133] on span "JJV_Active" at bounding box center [90, 132] width 67 height 5
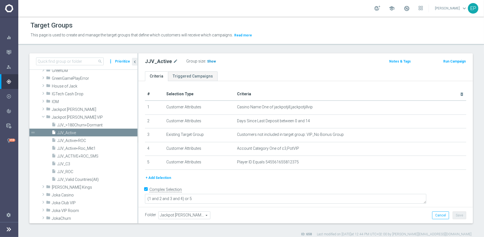
click at [208, 61] on span "Show" at bounding box center [211, 61] width 9 height 4
click at [67, 170] on span "JJV_ROC" at bounding box center [90, 171] width 67 height 5
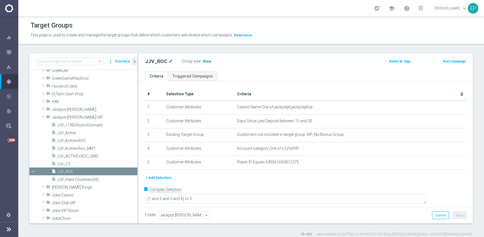
click at [205, 64] on h3 "Show" at bounding box center [207, 61] width 10 height 6
click at [58, 108] on span "Jackpot Jill" at bounding box center [82, 109] width 60 height 5
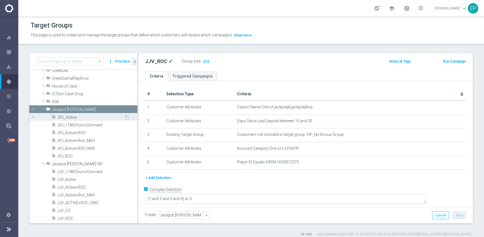
click at [71, 116] on span "JPJ_ Active" at bounding box center [90, 117] width 67 height 5
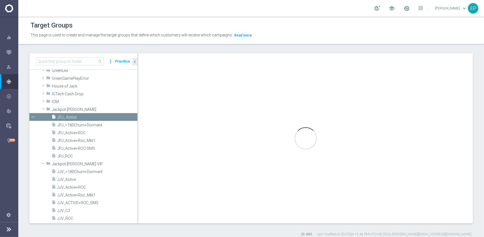
type input "Jackpot Jill"
type textarea "(1 and 2 and 3 and 4 ) or 5"
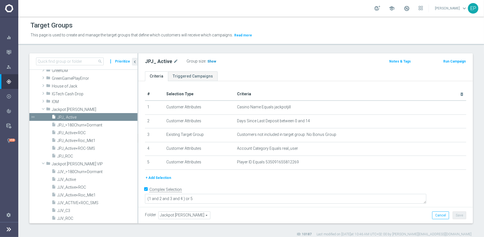
click at [209, 59] on span "Show" at bounding box center [212, 61] width 9 height 4
click at [67, 156] on span "JPJ_ROC" at bounding box center [90, 156] width 67 height 5
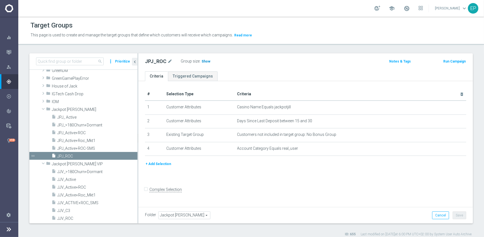
click at [203, 63] on h3 "Show" at bounding box center [206, 61] width 10 height 6
click at [54, 107] on span "Jackpot Jill" at bounding box center [82, 109] width 60 height 5
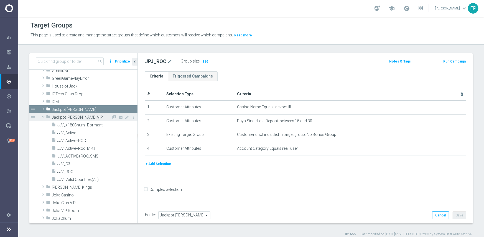
click at [64, 117] on span "Jackpot Jill VIP" at bounding box center [82, 117] width 60 height 5
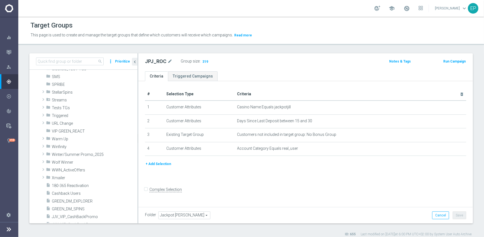
scroll to position [391, 0]
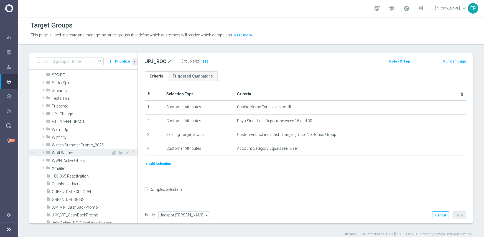
click at [64, 151] on span "Wolf Winner" at bounding box center [82, 152] width 60 height 5
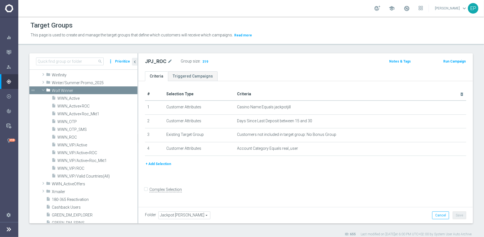
drag, startPoint x: 76, startPoint y: 98, endPoint x: 90, endPoint y: 103, distance: 15.2
click at [76, 98] on span "WWN_Active" at bounding box center [97, 98] width 80 height 5
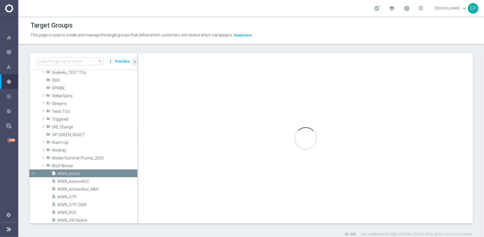
checkbox input "true"
type input "Wolf Winner"
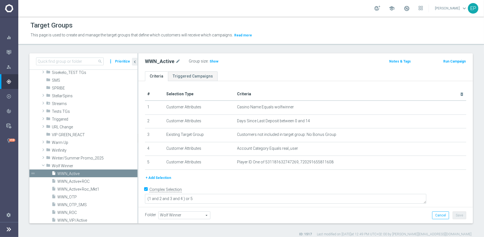
scroll to position [405, 0]
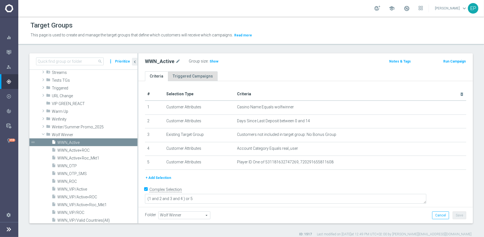
drag, startPoint x: 213, startPoint y: 59, endPoint x: 209, endPoint y: 73, distance: 14.1
click at [213, 59] on span "Show" at bounding box center [214, 61] width 9 height 4
click at [72, 181] on span "WWN_ROC" at bounding box center [90, 181] width 67 height 5
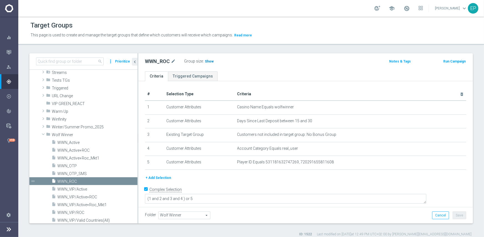
click at [210, 61] on span "Show" at bounding box center [209, 61] width 9 height 4
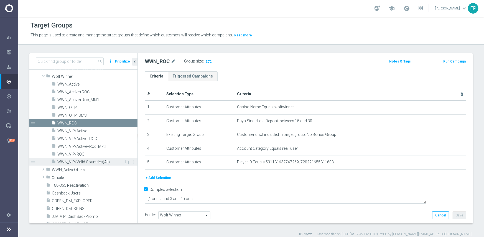
scroll to position [461, 0]
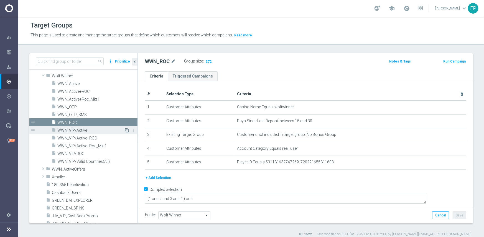
drag, startPoint x: 76, startPoint y: 129, endPoint x: 123, endPoint y: 130, distance: 47.2
click at [76, 129] on span "WWN_VIP/Active" at bounding box center [90, 130] width 67 height 5
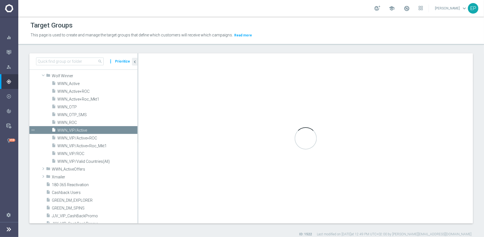
type textarea "(1 and 2 and 3 and 4) or 5"
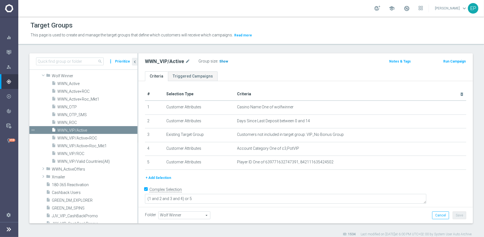
click at [226, 60] on h3 "Show" at bounding box center [224, 61] width 10 height 6
click at [78, 152] on span "WWN_VIP/ROC" at bounding box center [90, 153] width 67 height 5
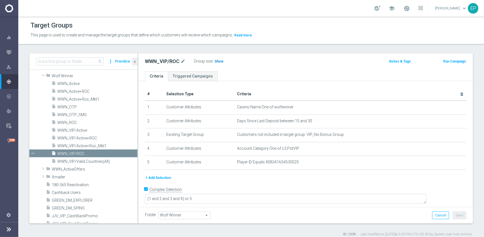
click at [219, 62] on span "Show" at bounding box center [219, 61] width 9 height 4
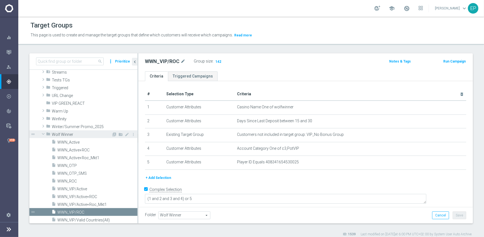
scroll to position [405, 0]
click at [62, 133] on span "Wolf Winner" at bounding box center [82, 134] width 60 height 5
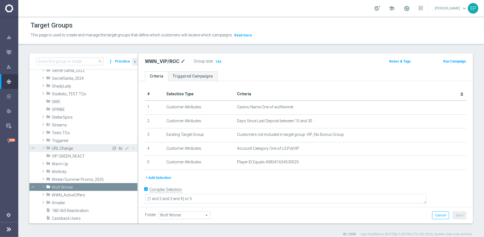
scroll to position [350, 0]
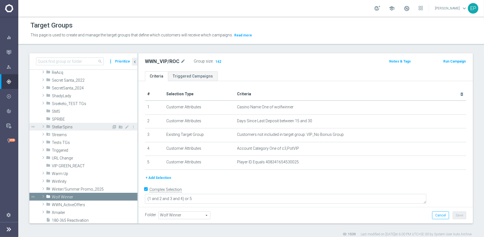
click at [62, 125] on span "StellarSpins" at bounding box center [82, 127] width 60 height 5
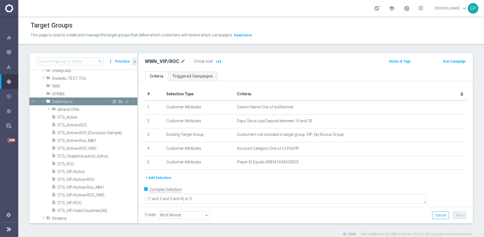
scroll to position [378, 0]
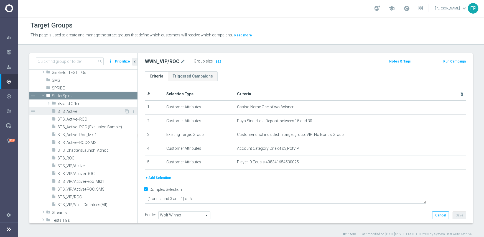
click at [74, 112] on span "STS_Active" at bounding box center [90, 111] width 67 height 5
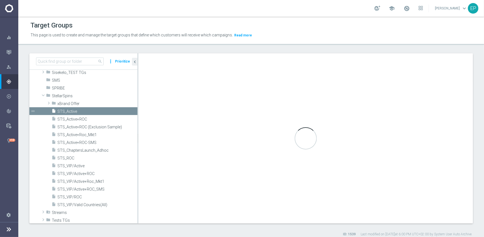
type input "StellarSpins"
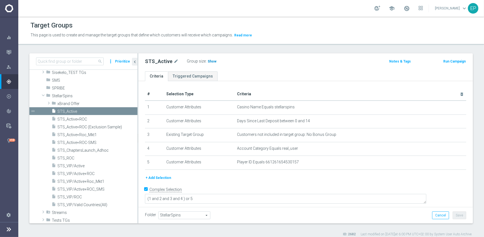
click at [214, 61] on h3 "Show" at bounding box center [212, 61] width 10 height 6
drag, startPoint x: 70, startPoint y: 158, endPoint x: 73, endPoint y: 157, distance: 3.2
click at [70, 158] on span "STS_ROC" at bounding box center [90, 158] width 67 height 5
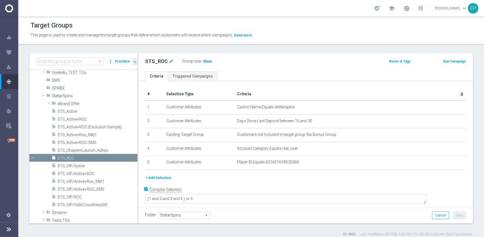
click at [207, 60] on span "Show" at bounding box center [207, 61] width 9 height 4
click at [76, 166] on span "STS_VIP/Active" at bounding box center [90, 165] width 67 height 5
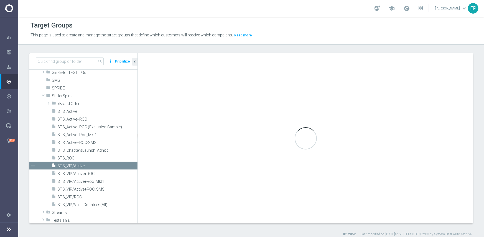
type textarea "(1 and 2 and 3 and 4) or 5"
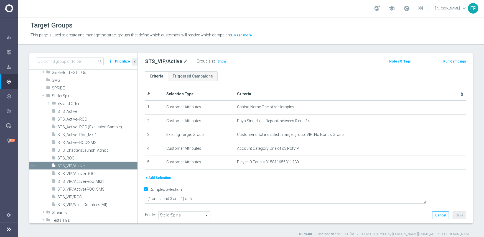
click at [216, 60] on label ":" at bounding box center [216, 61] width 1 height 5
click at [218, 62] on span "Show" at bounding box center [222, 61] width 9 height 4
click at [72, 196] on span "STS_VIP/ROC" at bounding box center [90, 196] width 67 height 5
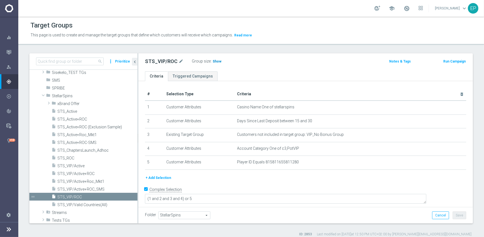
click at [216, 59] on span "Show" at bounding box center [217, 61] width 9 height 4
click at [61, 97] on span "StellarSpins" at bounding box center [82, 95] width 60 height 5
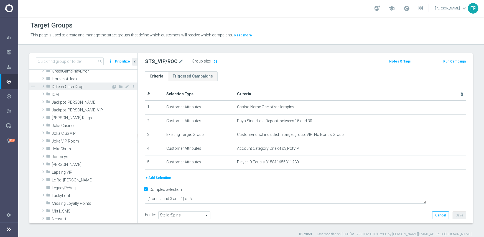
scroll to position [156, 0]
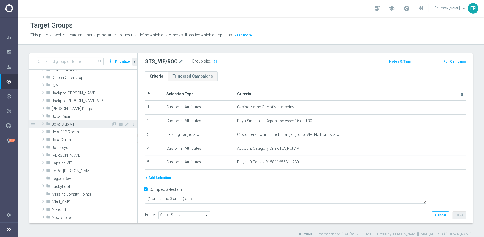
click at [63, 123] on span "Joka Club VIP" at bounding box center [82, 124] width 60 height 5
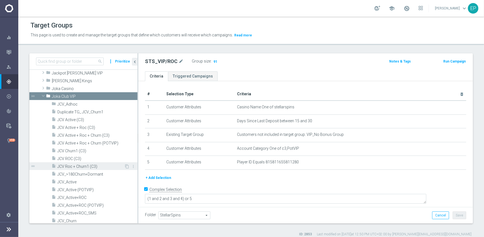
scroll to position [211, 0]
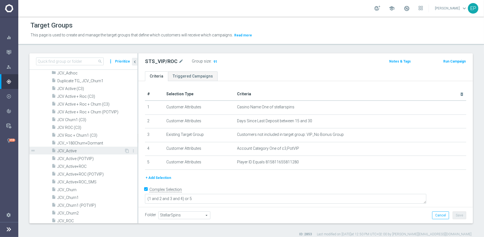
click at [76, 148] on span "JCV_Active" at bounding box center [90, 150] width 67 height 5
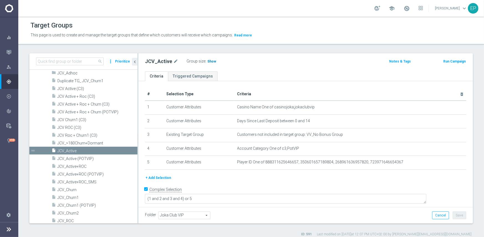
click at [209, 59] on span "Show" at bounding box center [212, 61] width 9 height 4
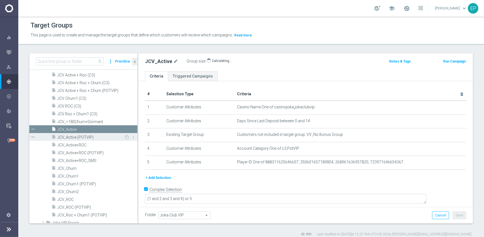
scroll to position [239, 0]
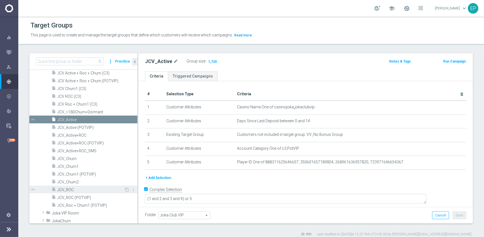
click at [69, 190] on span "JCV_ROC" at bounding box center [90, 189] width 67 height 5
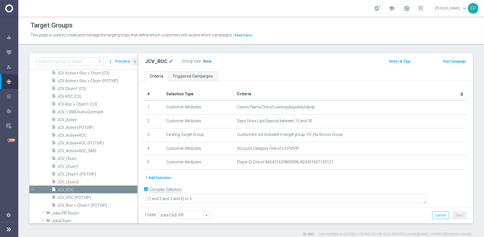
click at [206, 61] on span "Show" at bounding box center [207, 61] width 9 height 4
click at [73, 162] on div "insert_drive_file JCV_Churn1" at bounding box center [88, 166] width 73 height 8
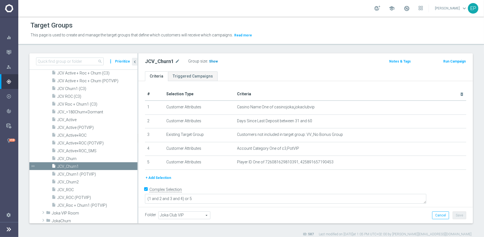
click at [210, 62] on span "Show" at bounding box center [213, 61] width 9 height 4
drag, startPoint x: 69, startPoint y: 181, endPoint x: 72, endPoint y: 180, distance: 3.5
click at [69, 181] on span "JCV_Churn2" at bounding box center [90, 182] width 67 height 5
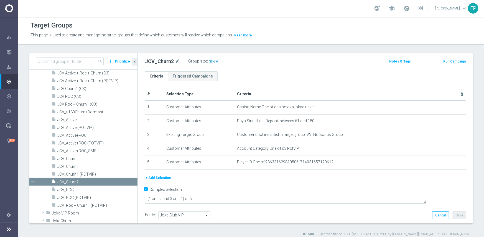
click at [214, 62] on span "Show" at bounding box center [213, 61] width 9 height 4
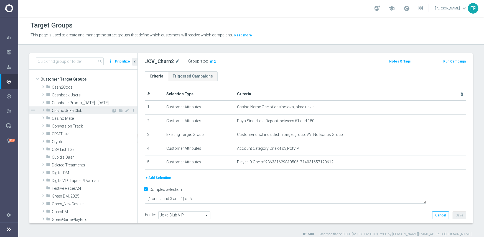
click at [78, 111] on span "Casino Joka Club" at bounding box center [82, 110] width 60 height 5
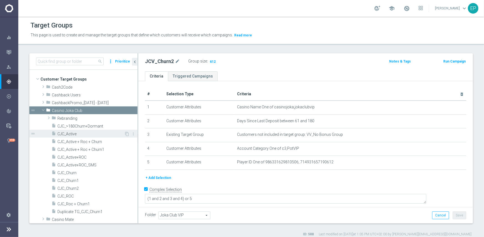
click at [75, 131] on div "insert_drive_file CJC_Active" at bounding box center [88, 134] width 73 height 8
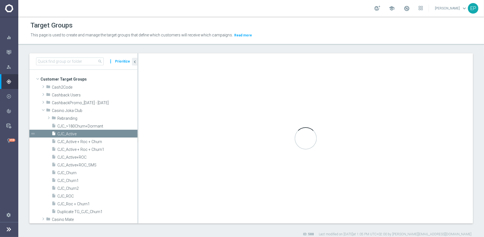
type input "Casino Joka Club"
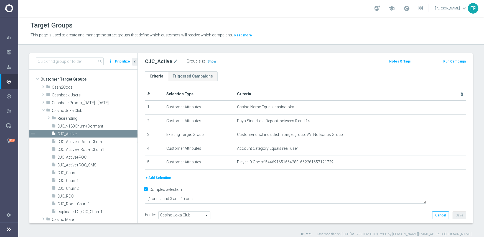
click at [208, 61] on span "Show" at bounding box center [212, 61] width 9 height 4
click at [68, 196] on span "CJC_ROC" at bounding box center [90, 196] width 67 height 5
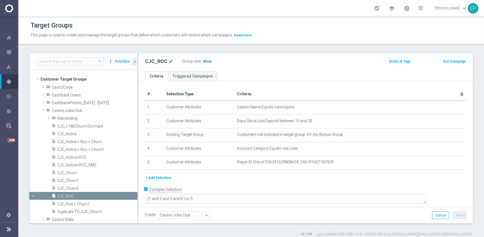
click at [207, 62] on span "Show" at bounding box center [207, 61] width 9 height 4
click at [74, 180] on span "CJC_Churn1" at bounding box center [90, 180] width 67 height 5
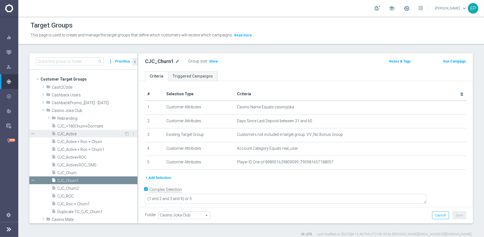
click at [75, 134] on span "CJC_Active" at bounding box center [90, 134] width 67 height 5
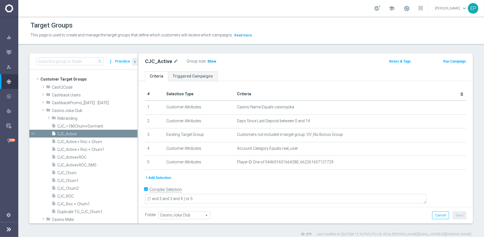
click at [211, 60] on span "Show" at bounding box center [212, 61] width 9 height 4
click at [70, 196] on span "CJC_ROC" at bounding box center [90, 196] width 67 height 5
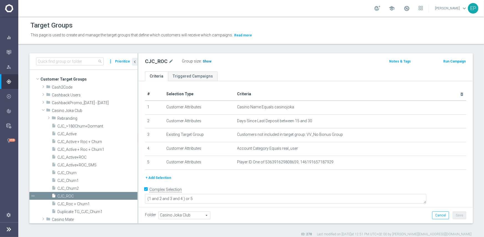
click at [204, 61] on span "Show" at bounding box center [207, 61] width 9 height 4
click at [73, 180] on span "CJC_Churn1" at bounding box center [90, 180] width 67 height 5
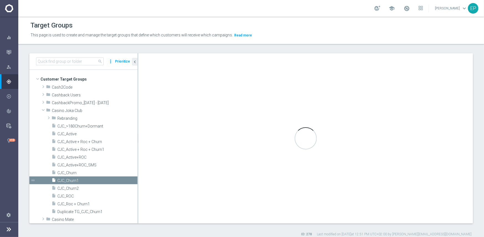
type textarea "(1 and 2 and 3 and 4) or 5"
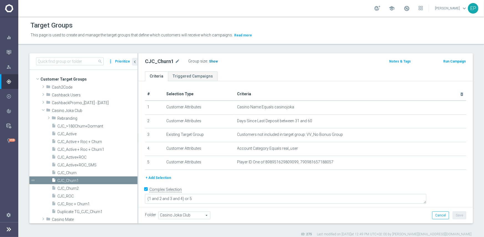
click at [211, 62] on span "Show" at bounding box center [213, 61] width 9 height 4
click at [64, 187] on span "CJC_Churn2" at bounding box center [90, 188] width 67 height 5
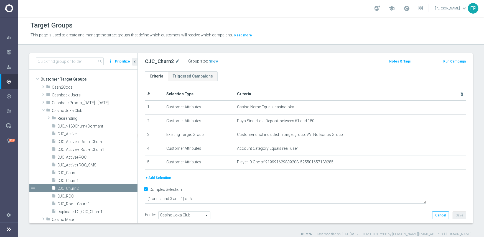
click at [212, 61] on span "Show" at bounding box center [213, 61] width 9 height 4
click at [61, 112] on span "Casino Joka Club" at bounding box center [82, 110] width 60 height 5
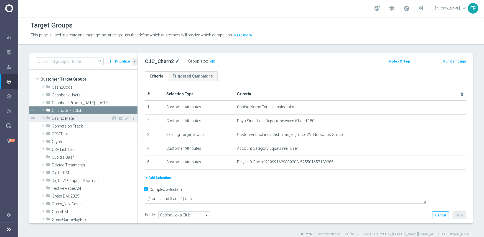
click at [60, 118] on span "Casino Mate" at bounding box center [82, 118] width 60 height 5
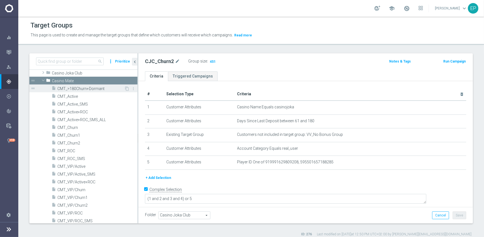
scroll to position [28, 0]
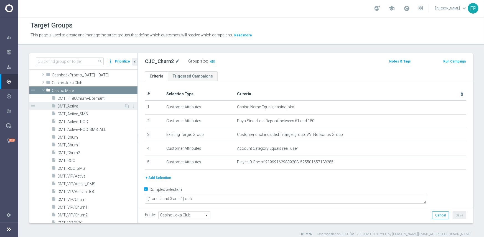
click at [77, 105] on span "CMT_Active" at bounding box center [90, 106] width 67 height 5
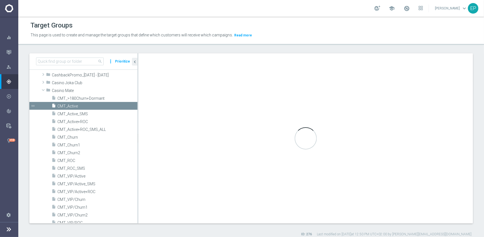
type input "Casino Mate"
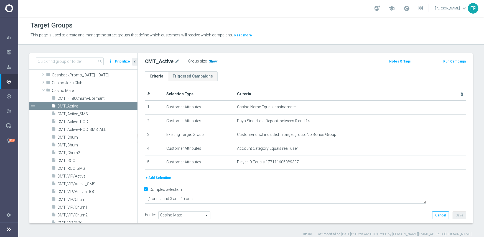
click at [211, 60] on span "Show" at bounding box center [213, 61] width 9 height 4
click at [70, 161] on span "CMT_ROC" at bounding box center [90, 160] width 67 height 5
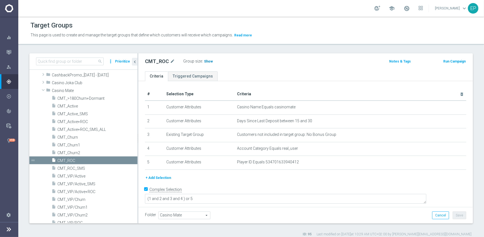
click at [204, 61] on span "Show" at bounding box center [208, 61] width 9 height 4
click at [75, 146] on span "CMT_Churn1" at bounding box center [90, 145] width 67 height 5
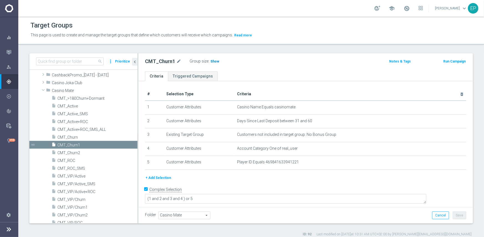
click at [211, 60] on span "Show" at bounding box center [215, 61] width 9 height 4
click at [75, 152] on span "CMT_Churn2" at bounding box center [90, 152] width 67 height 5
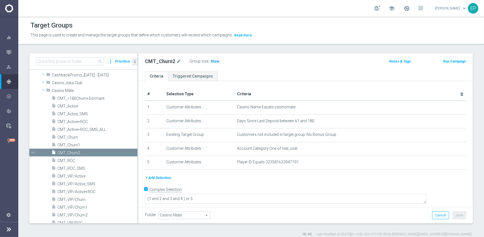
click at [210, 63] on h3 "Show" at bounding box center [215, 61] width 10 height 6
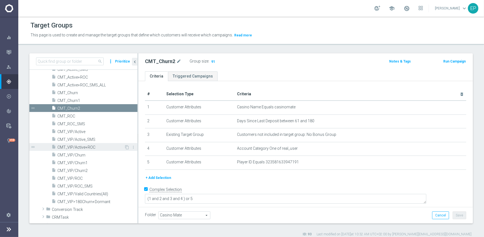
scroll to position [83, 0]
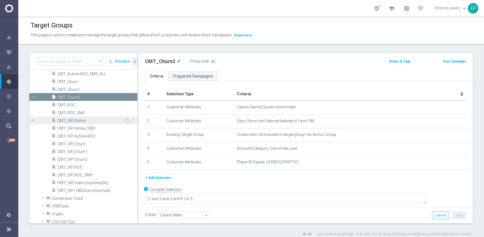
click at [76, 118] on span "CMT_VIP/Active" at bounding box center [90, 120] width 67 height 5
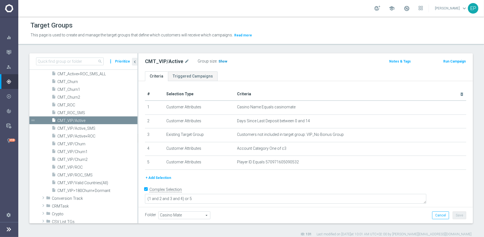
click at [219, 61] on span "Show" at bounding box center [223, 61] width 9 height 4
click at [75, 166] on span "CMT_VIP/ROC" at bounding box center [90, 167] width 67 height 5
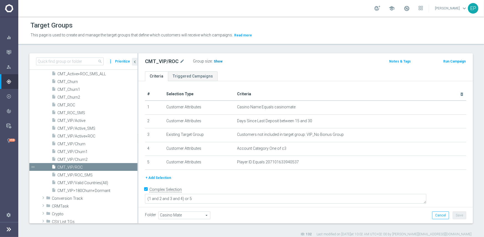
click at [215, 60] on span "Show" at bounding box center [218, 61] width 9 height 4
click at [79, 151] on span "CMT_VIP/Churn1" at bounding box center [90, 151] width 67 height 5
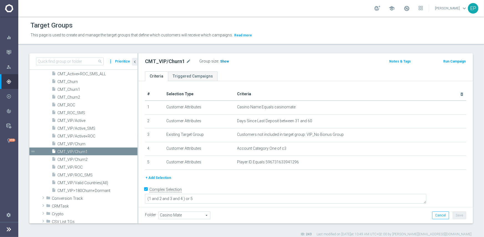
click at [220, 62] on span "Show" at bounding box center [224, 61] width 9 height 4
click at [85, 161] on span "CMT_VIP/Churn2" at bounding box center [90, 159] width 67 height 5
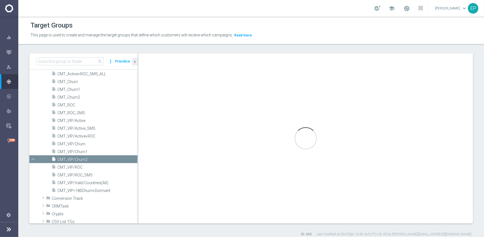
type textarea "(1 and 2 and 3 and 4) or 5"
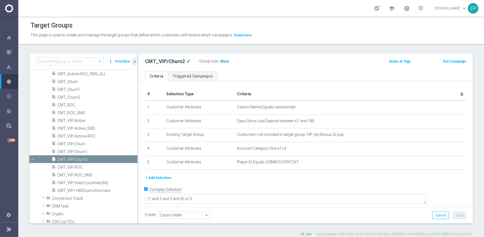
click at [224, 62] on span "Show" at bounding box center [224, 61] width 9 height 4
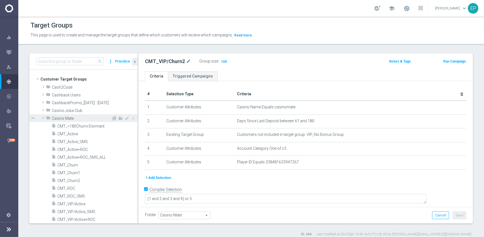
click at [41, 118] on span at bounding box center [43, 118] width 7 height 6
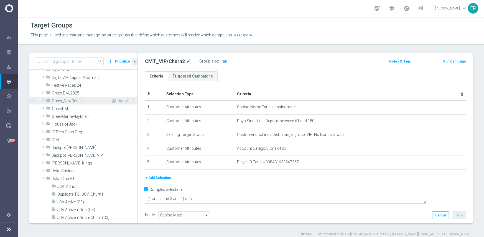
scroll to position [111, 0]
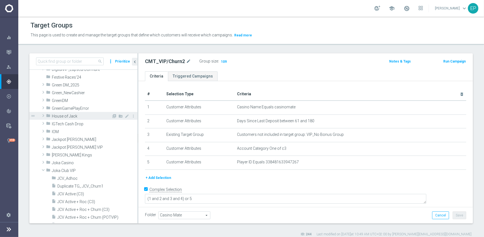
click at [42, 115] on span at bounding box center [44, 115] width 6 height 7
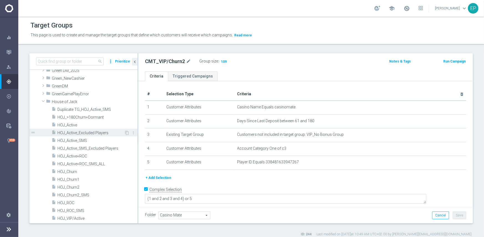
scroll to position [139, 0]
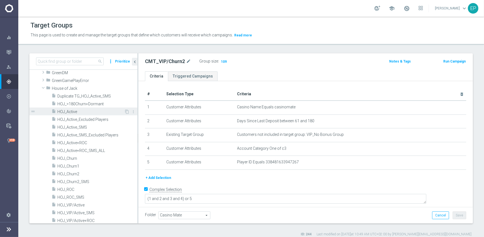
click at [66, 112] on span "HOJ_Active" at bounding box center [90, 111] width 67 height 5
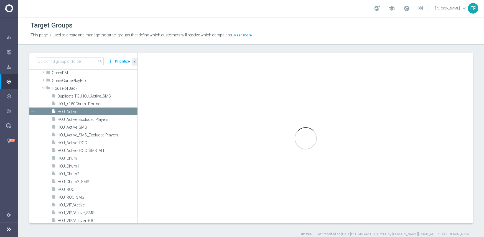
type input "House of Jack"
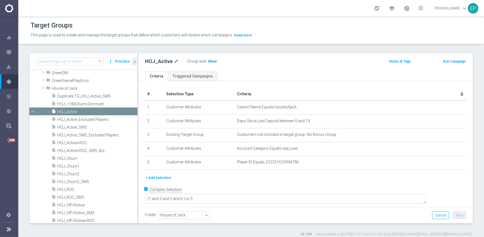
click at [213, 61] on span "Show" at bounding box center [212, 61] width 9 height 4
click at [72, 189] on span "HOJ_ROC" at bounding box center [90, 189] width 67 height 5
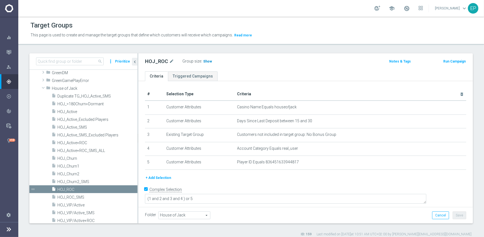
click at [203, 61] on span "Show" at bounding box center [207, 61] width 9 height 4
click at [81, 165] on span "HOJ_Churn1" at bounding box center [90, 166] width 67 height 5
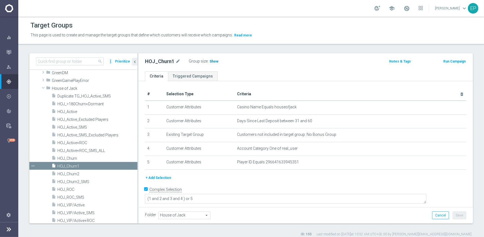
click at [214, 62] on span "Show" at bounding box center [214, 61] width 9 height 4
click at [74, 176] on div "insert_drive_file HOJ_Churn2" at bounding box center [88, 174] width 73 height 8
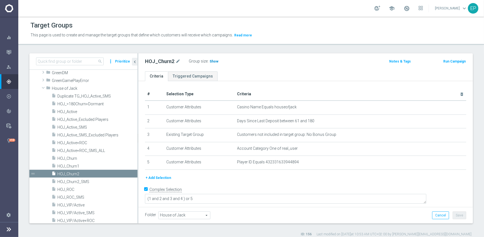
click at [210, 61] on span "Show" at bounding box center [214, 61] width 9 height 4
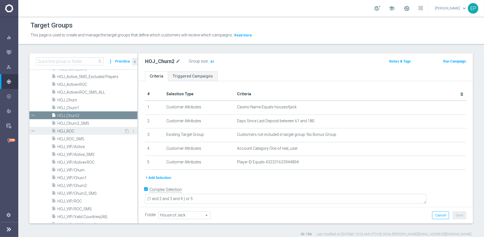
scroll to position [194, 0]
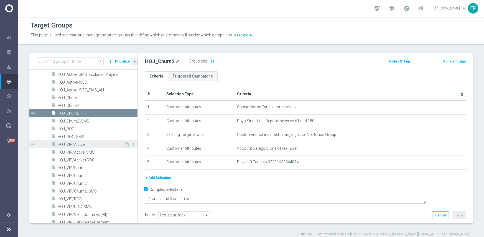
click at [79, 146] on div "insert_drive_file HOJ_VIP/Active" at bounding box center [88, 144] width 73 height 8
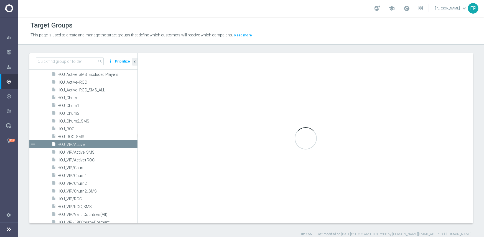
type textarea "(1 and 2 and 3 and 4) or 5"
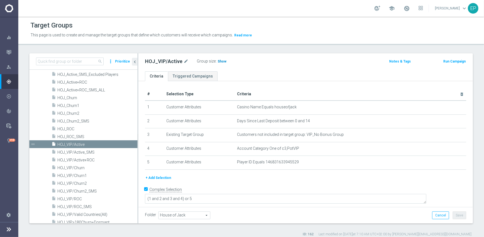
click at [218, 62] on span "Show" at bounding box center [222, 61] width 9 height 4
click at [75, 199] on span "HOJ_VIP/ROC" at bounding box center [90, 198] width 67 height 5
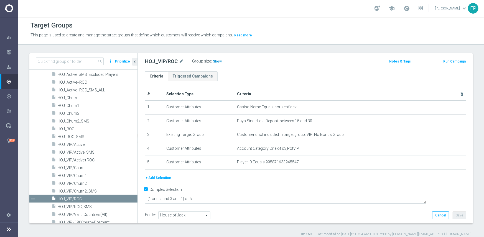
click at [213, 61] on span "Show" at bounding box center [217, 61] width 9 height 4
drag, startPoint x: 87, startPoint y: 174, endPoint x: 162, endPoint y: 162, distance: 76.4
click at [87, 174] on span "HOJ_VIP/Churn1" at bounding box center [97, 175] width 80 height 5
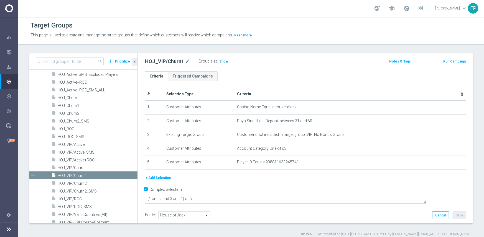
click at [219, 60] on span "Show" at bounding box center [223, 61] width 9 height 4
click at [82, 184] on span "HOJ_VIP/Churn2" at bounding box center [90, 183] width 67 height 5
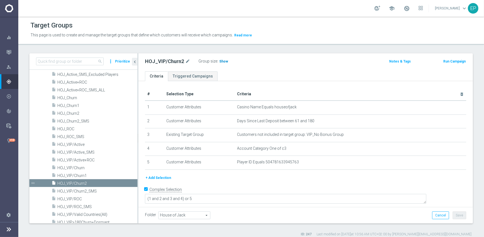
click at [223, 61] on span "Show" at bounding box center [223, 61] width 9 height 4
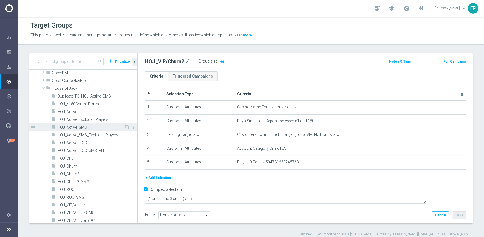
scroll to position [139, 0]
drag, startPoint x: 43, startPoint y: 88, endPoint x: 43, endPoint y: 91, distance: 3.6
click at [43, 88] on span at bounding box center [43, 88] width 7 height 6
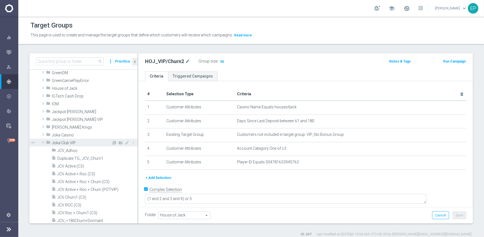
click at [42, 141] on span at bounding box center [43, 142] width 7 height 6
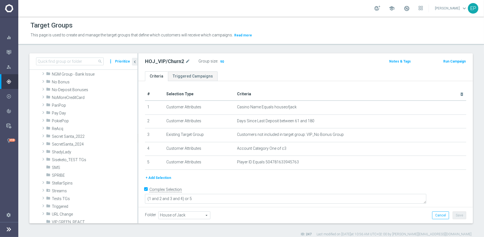
scroll to position [305, 0]
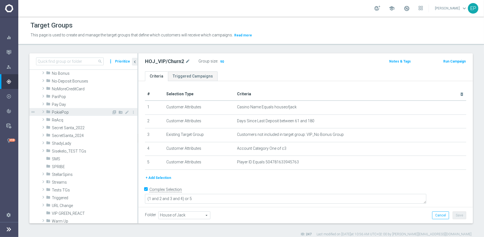
click at [68, 112] on span "PokiePop" at bounding box center [82, 112] width 60 height 5
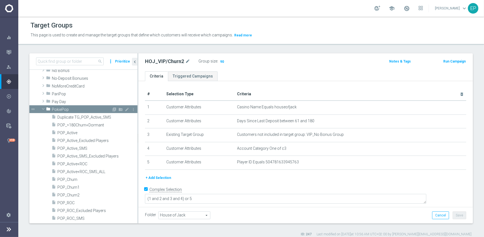
scroll to position [333, 0]
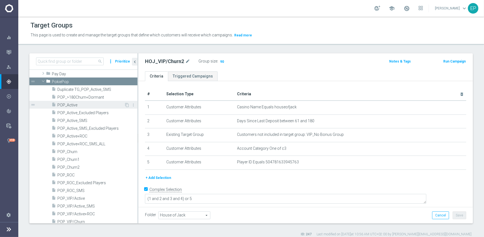
click at [71, 105] on span "POP_Active" at bounding box center [90, 105] width 67 height 5
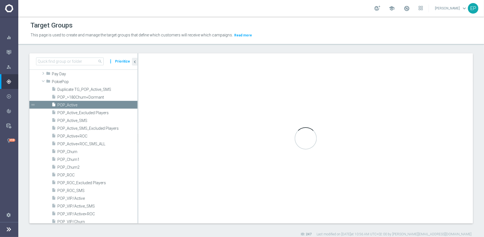
type input "PokiePop"
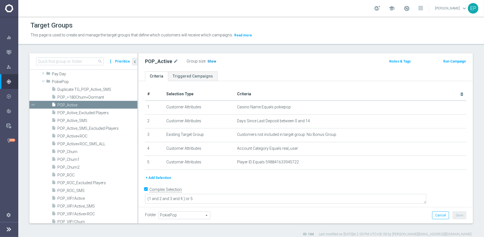
click at [213, 60] on span "Show" at bounding box center [212, 61] width 9 height 4
click at [70, 175] on span "POP_ROC" at bounding box center [90, 175] width 67 height 5
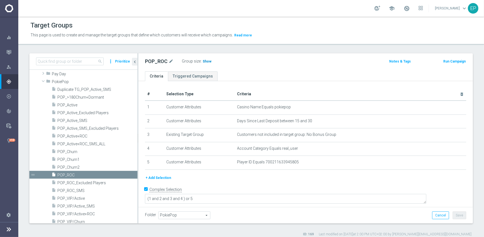
click at [208, 60] on span "Show" at bounding box center [207, 61] width 9 height 4
click at [70, 159] on span "POP_Churn1" at bounding box center [90, 159] width 67 height 5
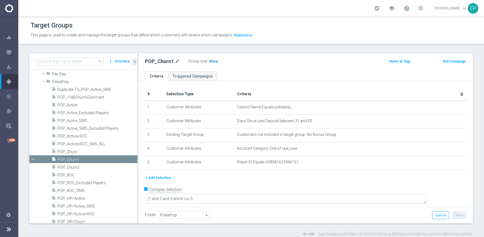
click at [213, 61] on span "Show" at bounding box center [213, 61] width 9 height 4
click at [76, 166] on span "POP_Churn2" at bounding box center [90, 167] width 67 height 5
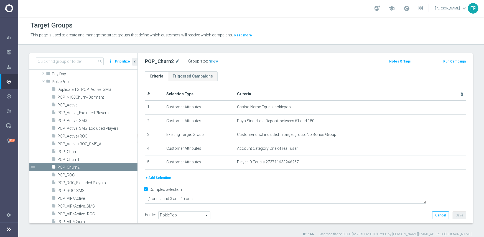
click at [212, 62] on span "Show" at bounding box center [213, 61] width 9 height 4
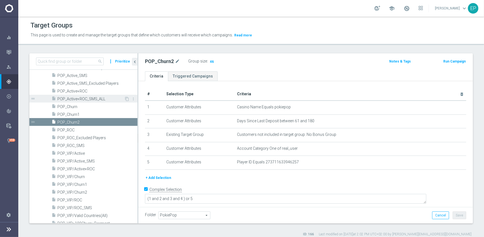
scroll to position [388, 0]
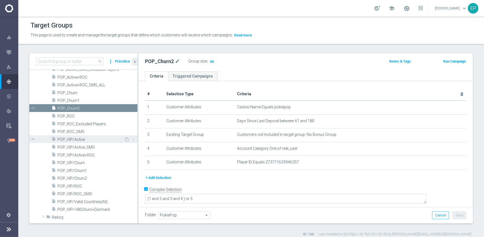
click at [80, 137] on span "POP_VIP/Active" at bounding box center [90, 139] width 67 height 5
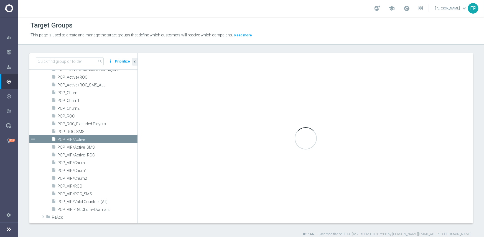
type textarea "(1 and 2 and 3 and 4) or 5"
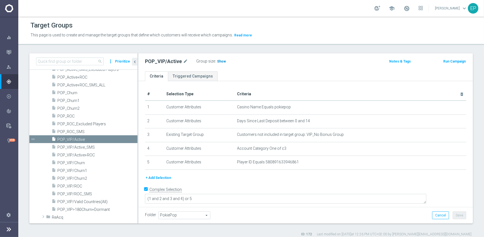
click at [217, 61] on span "Show" at bounding box center [221, 61] width 9 height 4
click at [75, 185] on span "POP_VIP/ROC" at bounding box center [90, 186] width 67 height 5
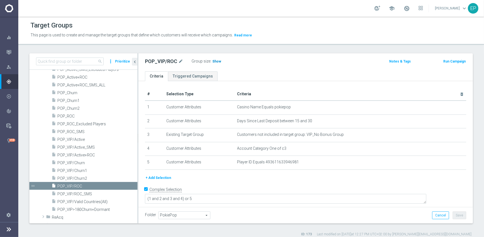
click at [214, 60] on span "Show" at bounding box center [217, 61] width 9 height 4
click at [83, 170] on span "POP_VIP/Churn1" at bounding box center [90, 170] width 67 height 5
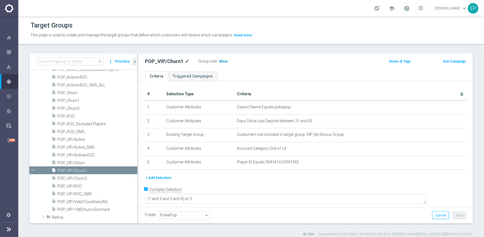
click at [224, 63] on span "Show" at bounding box center [223, 61] width 9 height 4
click at [85, 180] on div "insert_drive_file POP_VIP/Churn2" at bounding box center [88, 178] width 73 height 8
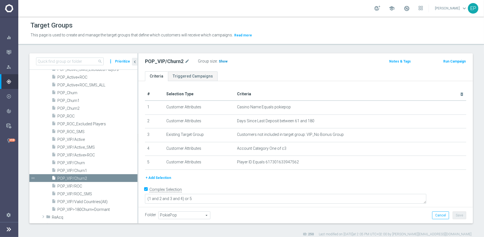
click at [220, 60] on span "Show" at bounding box center [223, 61] width 9 height 4
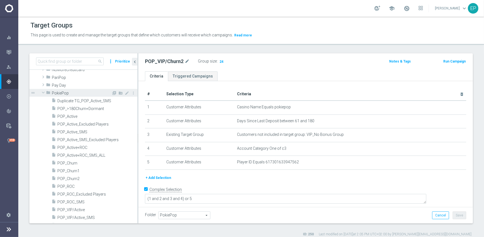
scroll to position [305, 0]
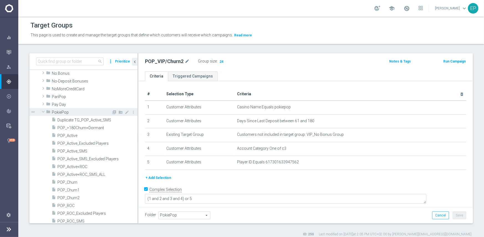
click at [40, 112] on span at bounding box center [43, 112] width 7 height 6
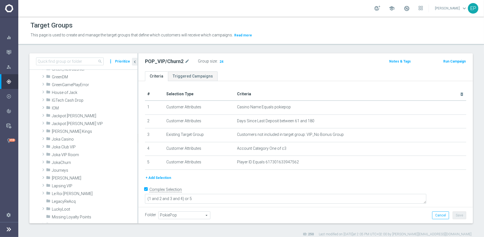
scroll to position [111, 0]
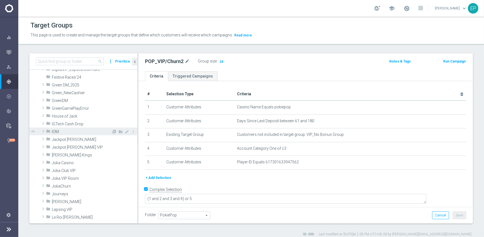
click at [63, 133] on span "IOM" at bounding box center [82, 131] width 60 height 5
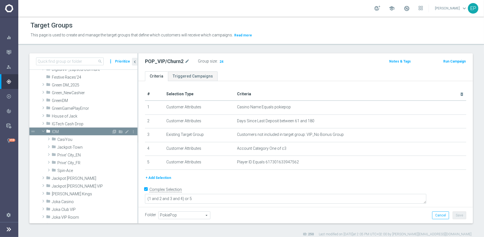
scroll to position [139, 0]
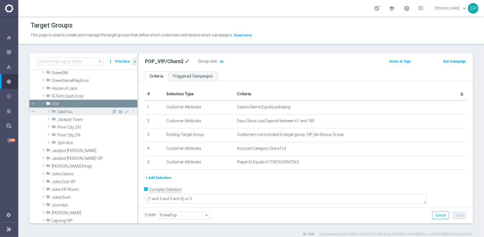
click at [69, 111] on span "CasiYou" at bounding box center [84, 111] width 54 height 5
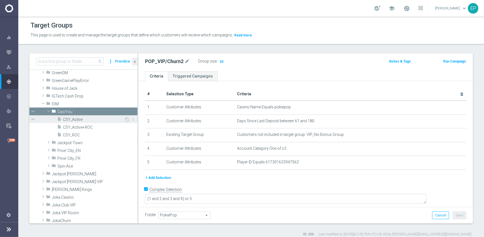
click at [75, 120] on span "CSY_Active" at bounding box center [93, 119] width 61 height 5
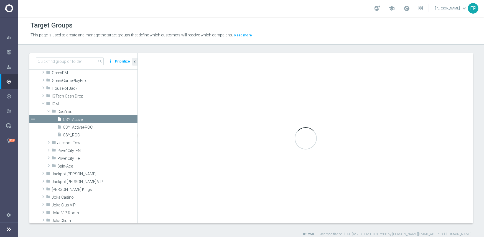
checkbox input "false"
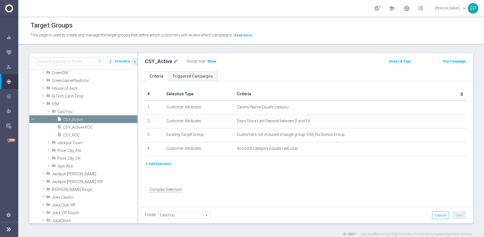
click at [211, 63] on h3 "Show" at bounding box center [212, 61] width 10 height 6
drag, startPoint x: 75, startPoint y: 136, endPoint x: 99, endPoint y: 132, distance: 24.5
click at [75, 136] on span "CSY_ROC" at bounding box center [93, 135] width 61 height 5
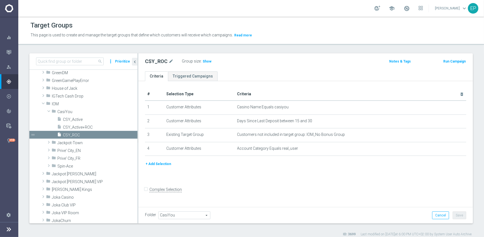
click at [208, 64] on div "Group size : Show" at bounding box center [209, 61] width 55 height 8
click at [202, 62] on h3 "Show" at bounding box center [207, 61] width 10 height 6
click at [75, 146] on div "folder Prive' City_EN" at bounding box center [82, 150] width 60 height 8
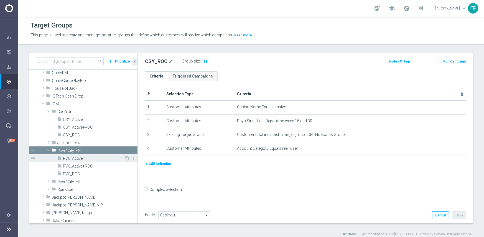
click at [80, 158] on span "PVC_Active" at bounding box center [93, 158] width 61 height 5
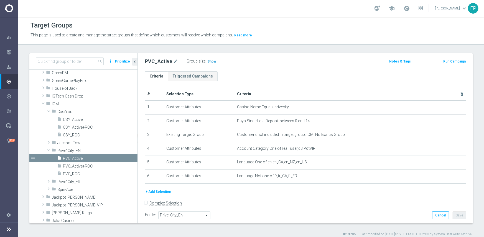
click at [209, 60] on span "Show" at bounding box center [212, 61] width 9 height 4
click at [73, 173] on span "PVC_ROC" at bounding box center [93, 173] width 61 height 5
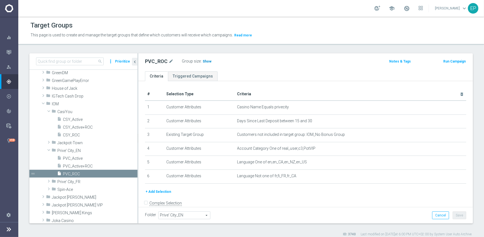
click at [208, 61] on span "Show" at bounding box center [207, 61] width 9 height 4
click at [67, 188] on span "Spin-Ace" at bounding box center [84, 189] width 54 height 5
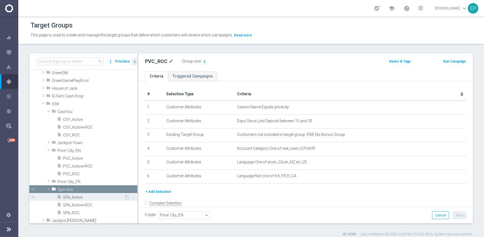
click at [75, 197] on span "SPA_Active" at bounding box center [93, 197] width 61 height 5
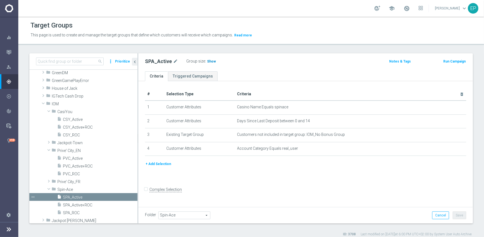
click at [211, 62] on span "Show" at bounding box center [211, 61] width 9 height 4
click at [76, 212] on span "SPA_ROC" at bounding box center [93, 212] width 61 height 5
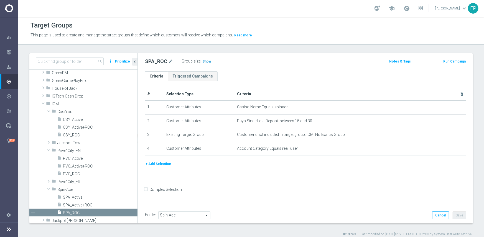
click at [206, 61] on span "Show" at bounding box center [207, 61] width 9 height 4
click at [75, 142] on span "Jackpot-Town" at bounding box center [84, 142] width 54 height 5
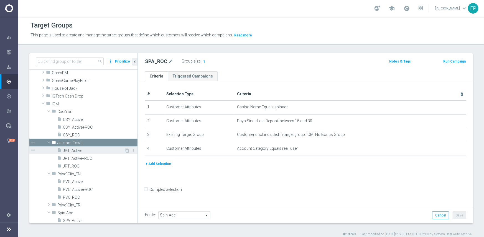
click at [79, 151] on span "JPT_Active" at bounding box center [93, 150] width 61 height 5
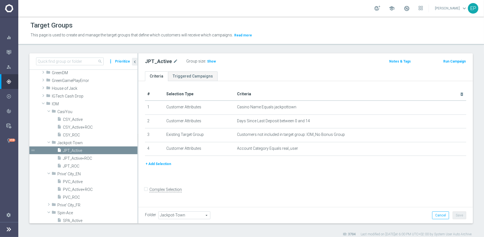
click at [214, 62] on h3 "Show" at bounding box center [212, 61] width 10 height 6
click at [77, 165] on span "JPT_ROC" at bounding box center [93, 166] width 61 height 5
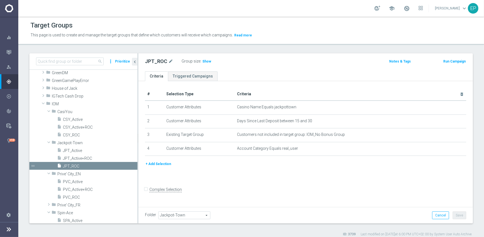
click at [207, 62] on span "Show" at bounding box center [207, 61] width 9 height 4
click at [72, 207] on div "folder Prive' City_FR" at bounding box center [82, 205] width 60 height 8
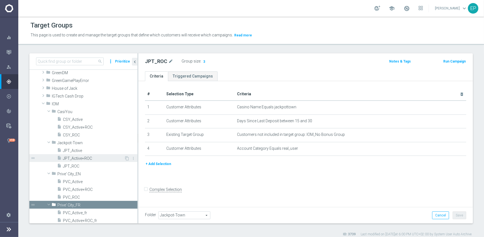
scroll to position [194, 0]
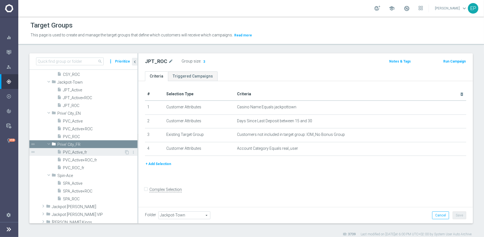
click at [80, 153] on span "PVC_Active_fr" at bounding box center [93, 152] width 61 height 5
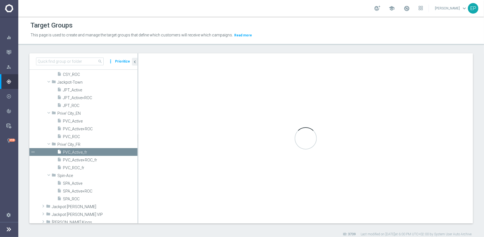
type input "Prive' City_FR"
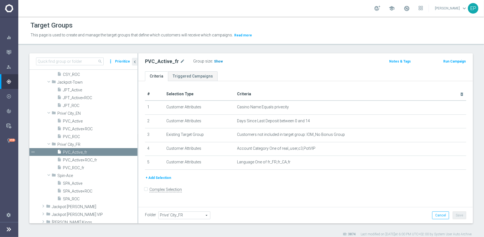
click at [214, 62] on span "Show" at bounding box center [218, 61] width 9 height 4
drag, startPoint x: 77, startPoint y: 168, endPoint x: 85, endPoint y: 166, distance: 7.9
click at [77, 168] on span "PVC_ROC_fr" at bounding box center [93, 167] width 61 height 5
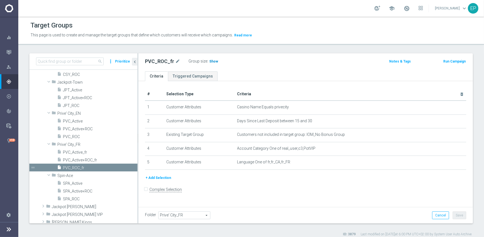
click at [209, 61] on span "Show" at bounding box center [213, 61] width 9 height 4
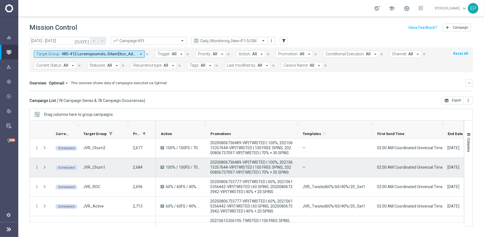
click at [238, 165] on span "20200806736489-VIP|TWISTED | 100%, 20210615357644-VIP|TWISTED | 100 FREE SPINS,…" at bounding box center [251, 167] width 83 height 15
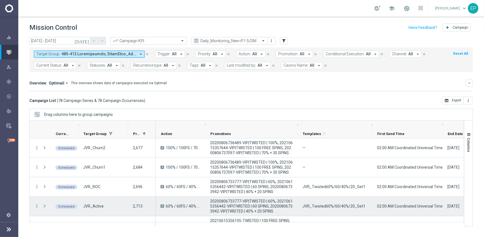
click at [327, 208] on span "JVR_Twisted60%/60/40%/20_Set1" at bounding box center [334, 205] width 63 height 5
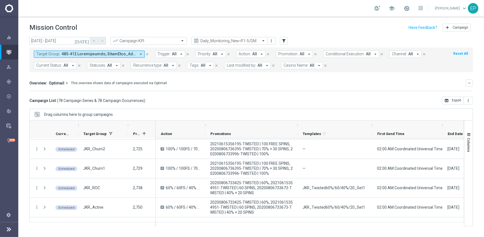
scroll to position [78, 0]
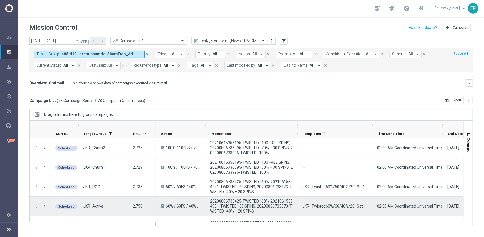
click at [342, 204] on span "JKR_Twisted60%/60/40%/20_Set1" at bounding box center [334, 205] width 63 height 5
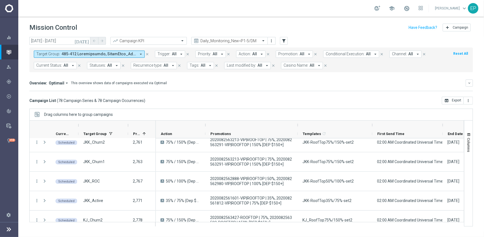
scroll to position [150, 0]
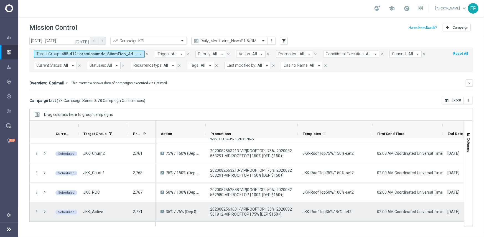
click at [325, 212] on span "JKK-RoofTop35%/75%-set2" at bounding box center [327, 211] width 49 height 5
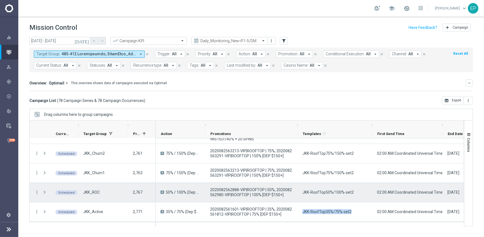
click at [329, 194] on span "JKK-RoofTop50%/100%-set2" at bounding box center [328, 191] width 51 height 5
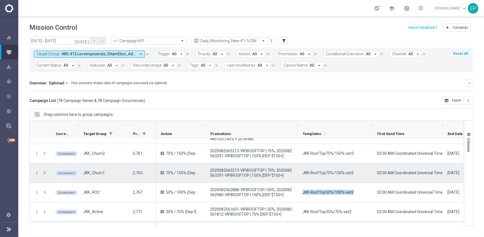
click at [322, 172] on span "JKK-RoofTop75%/150%-set2" at bounding box center [328, 172] width 51 height 5
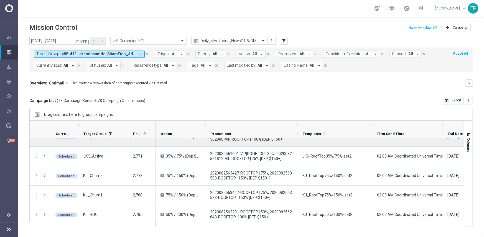
scroll to position [233, 0]
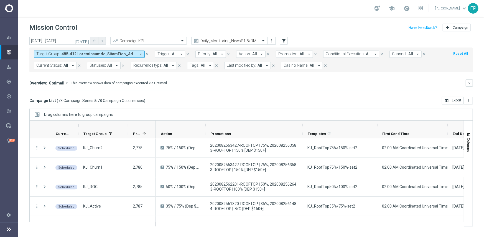
drag, startPoint x: 297, startPoint y: 125, endPoint x: 302, endPoint y: 124, distance: 5.0
click at [302, 124] on div at bounding box center [303, 124] width 2 height 9
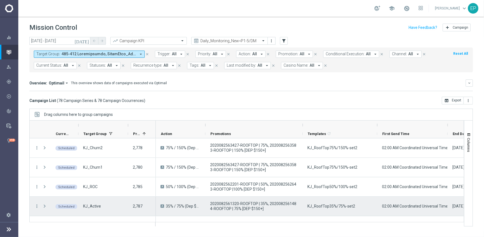
click at [341, 210] on div "KJ_RoofTop35%/75%-set2" at bounding box center [340, 205] width 75 height 19
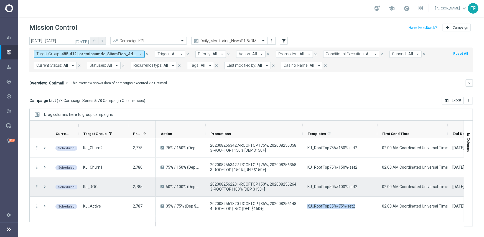
click at [336, 189] on div "KJ_RoofTop50%/100%-set2" at bounding box center [340, 186] width 75 height 19
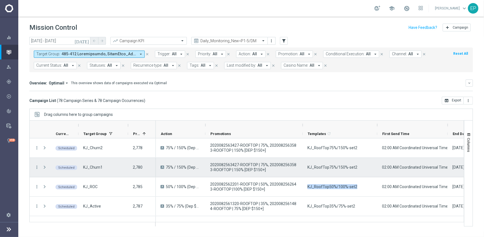
click at [325, 172] on div "KJ_RoofTop75%/150%-set2" at bounding box center [340, 167] width 75 height 19
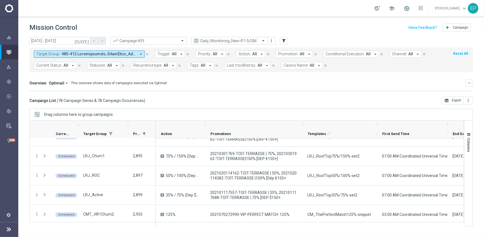
scroll to position [777, 0]
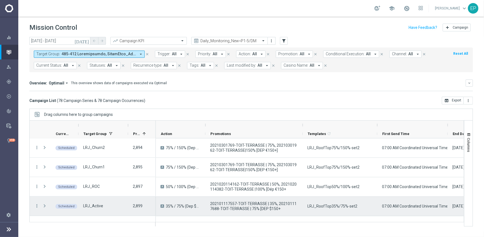
click at [343, 205] on span "LRJ_RoofTop35%/75%-set2" at bounding box center [333, 205] width 50 height 5
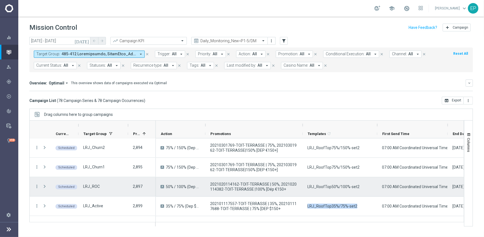
click at [331, 186] on span "LRJ_RoofTop50%/100%-set2" at bounding box center [334, 186] width 52 height 5
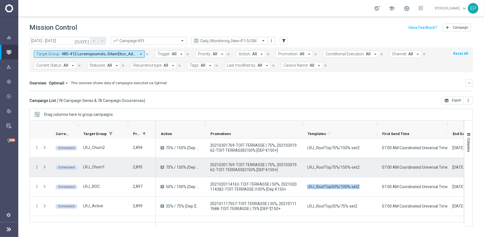
click at [323, 169] on span "LRJ_RoofTop75%/150%-set2" at bounding box center [334, 167] width 52 height 5
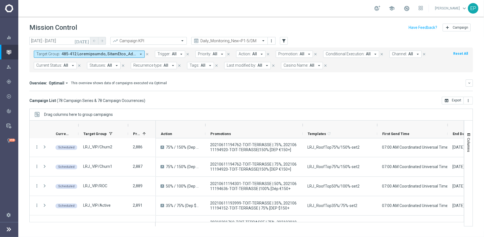
scroll to position [694, 0]
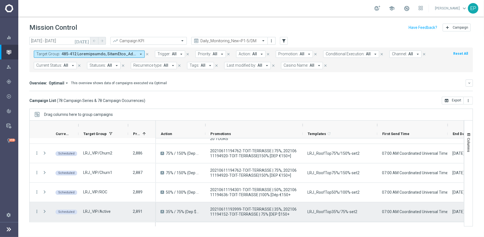
drag, startPoint x: 341, startPoint y: 211, endPoint x: 345, endPoint y: 210, distance: 4.5
click at [341, 211] on span "LRJ_RoofTop35%/75%-set2" at bounding box center [333, 211] width 50 height 5
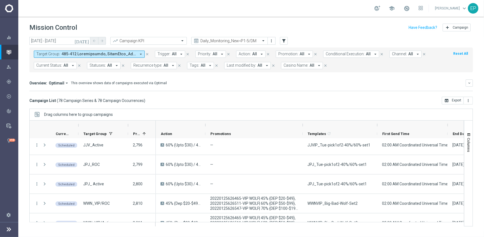
scroll to position [305, 0]
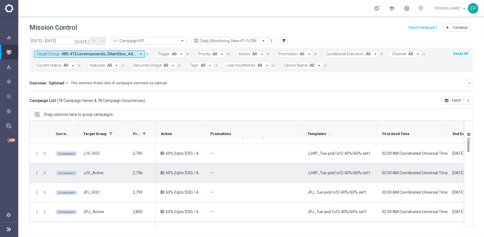
click at [349, 175] on div "JJVIP_Tue-pick1of2-40%/60%-set1" at bounding box center [340, 172] width 75 height 19
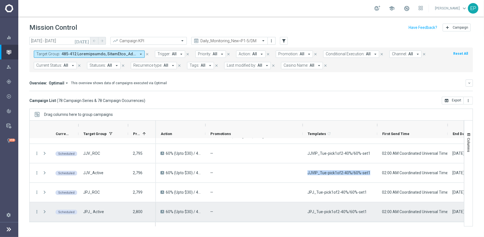
click at [341, 209] on span "JPJ_Tue-pick1of2-40%/60%-set1" at bounding box center [337, 211] width 59 height 5
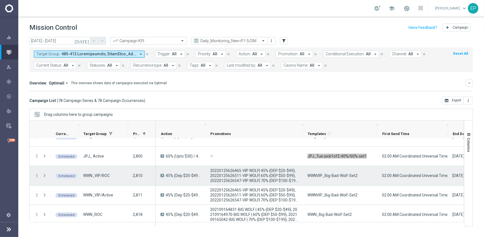
scroll to position [388, 0]
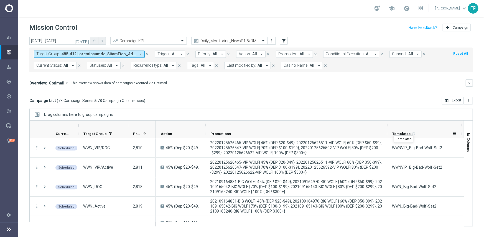
drag, startPoint x: 304, startPoint y: 125, endPoint x: 388, endPoint y: 132, distance: 84.9
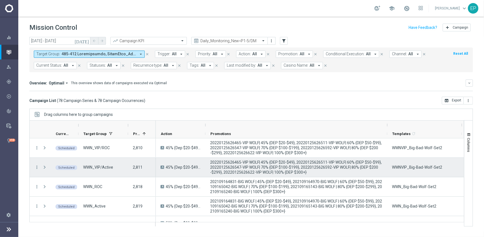
click at [416, 165] on span "WWNVIP_Big-Bad-Wolf-Set2" at bounding box center [417, 167] width 50 height 5
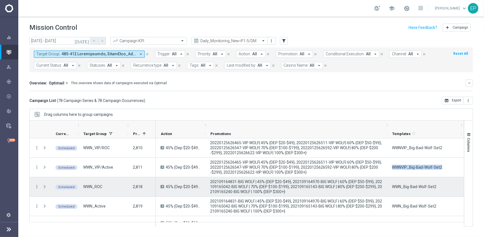
click at [405, 184] on span "WWN_Big-Bad-Wolf-Set2" at bounding box center [414, 186] width 44 height 5
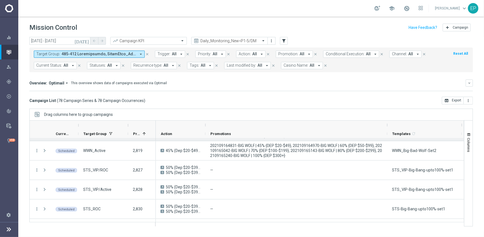
scroll to position [472, 0]
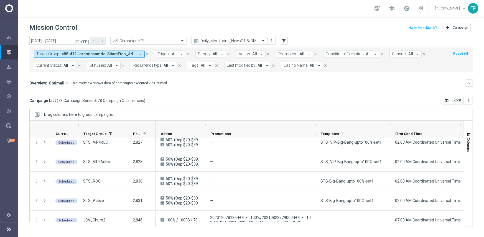
drag, startPoint x: 387, startPoint y: 123, endPoint x: 315, endPoint y: 127, distance: 71.7
click at [315, 127] on div at bounding box center [316, 124] width 2 height 9
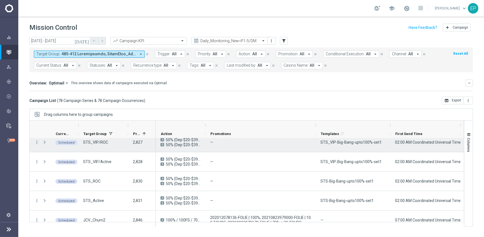
click at [352, 142] on span "STS_VIP-Big-Bang-upto100%-set1" at bounding box center [351, 142] width 61 height 5
click at [352, 132] on div "WWN_Big-Bad-Wolf-Set2" at bounding box center [353, 122] width 75 height 19
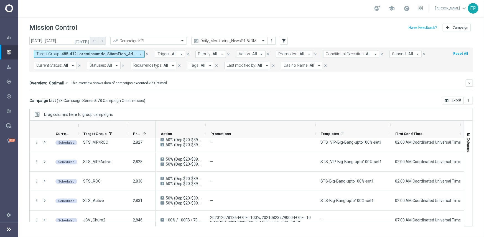
scroll to position [461, 0]
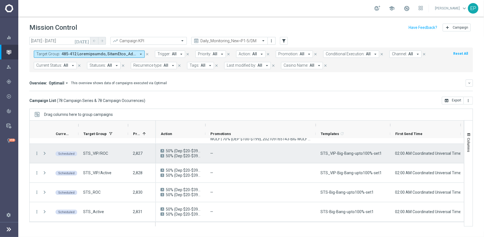
click at [350, 154] on span "STS_VIP-Big-Bang-upto100%-set1" at bounding box center [351, 153] width 61 height 5
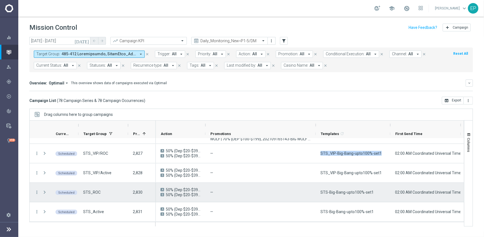
click at [344, 193] on span "STS-Big-Bang-upto100%-set1" at bounding box center [347, 191] width 53 height 5
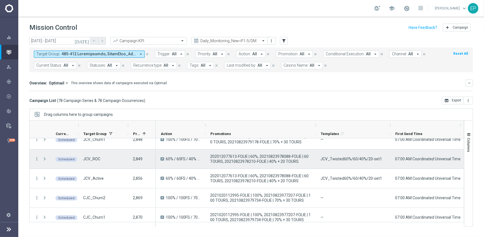
scroll to position [544, 0]
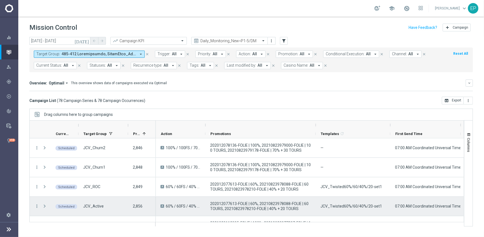
click at [347, 203] on span "JCV_Twisted60%/60/40%/20-set1" at bounding box center [352, 205] width 62 height 5
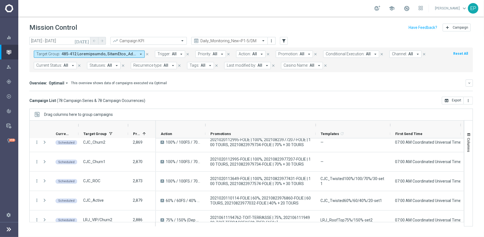
scroll to position [616, 0]
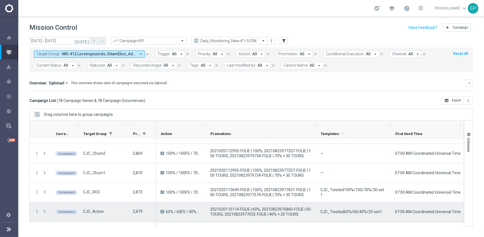
click at [354, 211] on span "CJC_Twisted60%/60/40%/20-set1" at bounding box center [352, 211] width 62 height 5
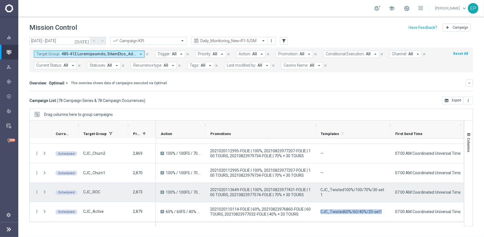
click at [349, 190] on span "CJC_Twisted100%/100/70%/30-set1" at bounding box center [353, 192] width 65 height 10
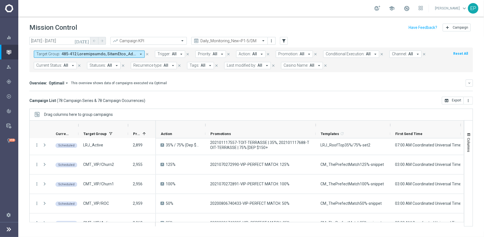
scroll to position [849, 0]
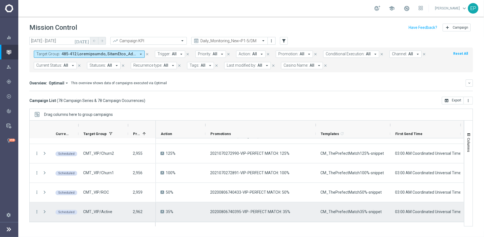
click at [366, 215] on div "CM_ThePrefectMatch35%-snippet" at bounding box center [353, 211] width 75 height 19
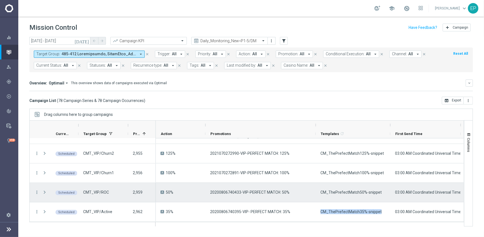
click at [350, 196] on div "CM_ThePrefectMatch50%-snippet" at bounding box center [353, 192] width 75 height 19
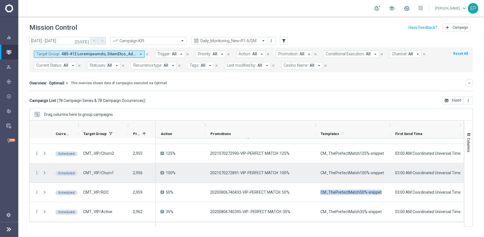
click at [337, 175] on div "CM_ThePrefectMatch100%-snippet" at bounding box center [353, 172] width 75 height 19
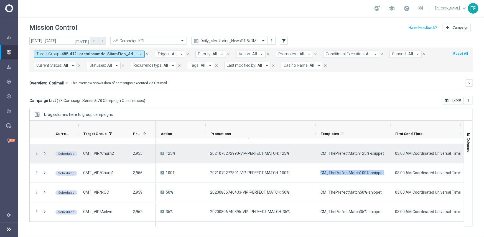
click at [343, 157] on div "CM_ThePrefectMatch125%-snippet" at bounding box center [353, 153] width 75 height 19
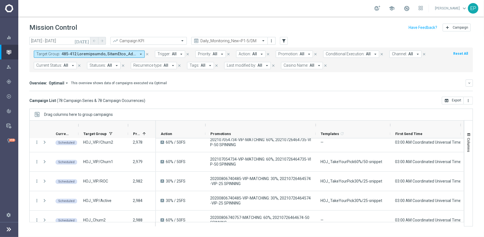
scroll to position [1004, 0]
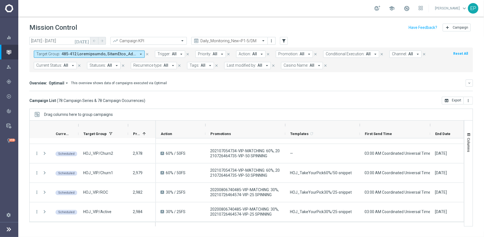
drag, startPoint x: 316, startPoint y: 125, endPoint x: 286, endPoint y: 126, distance: 30.5
click at [286, 126] on div at bounding box center [285, 124] width 2 height 9
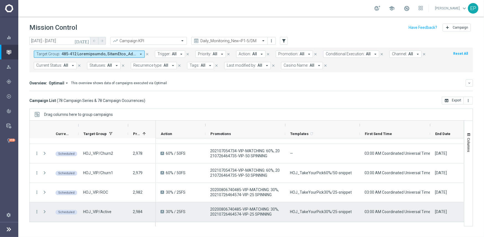
click at [328, 209] on span "HOJ_TakeYourPick30%/25-snippet" at bounding box center [321, 211] width 62 height 5
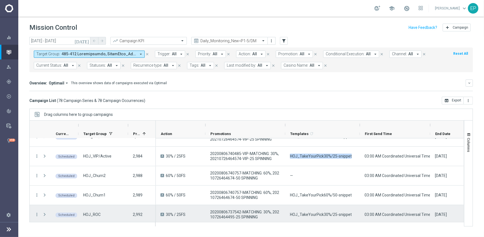
scroll to position [1088, 0]
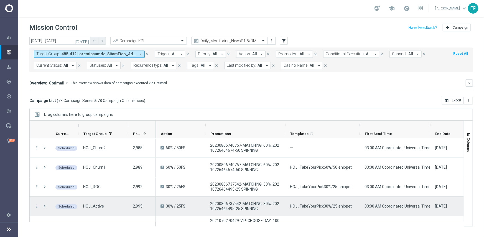
click at [338, 205] on span "HOJ_TakeYourPick30%/25-snippet" at bounding box center [321, 205] width 62 height 5
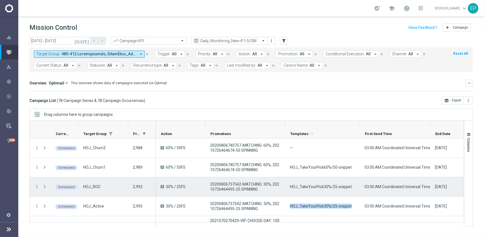
click at [309, 172] on div "HOJ_TakeYourPick60%/50-snippet" at bounding box center [322, 167] width 75 height 19
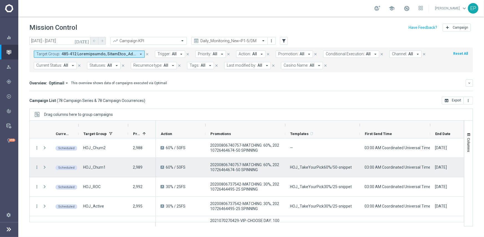
click at [309, 172] on div "HOJ_TakeYourPick60%/50-snippet" at bounding box center [322, 167] width 75 height 19
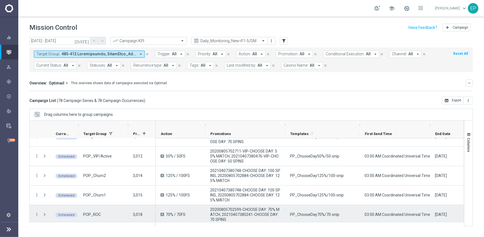
scroll to position [1243, 0]
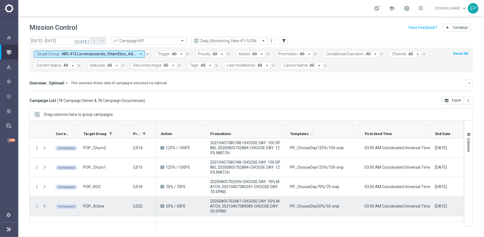
click at [322, 203] on span "PP_ChooseDay50%/50-snip" at bounding box center [314, 205] width 49 height 5
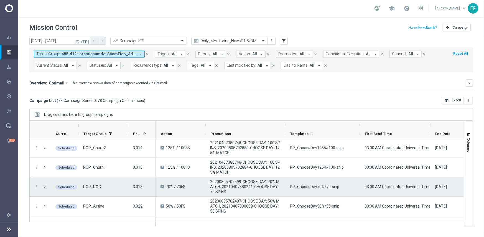
click at [321, 188] on span "PP_ChooseDay70%/70-snip" at bounding box center [314, 186] width 49 height 5
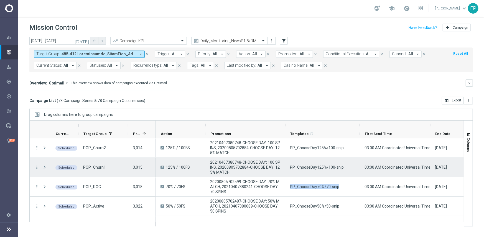
click at [313, 167] on span "PP_ChooseDay125%/100-snip" at bounding box center [317, 167] width 54 height 5
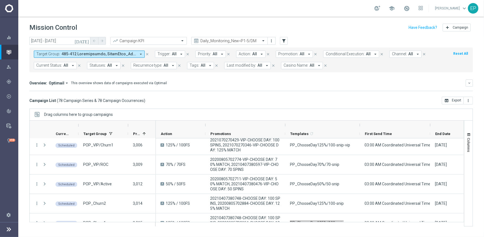
scroll to position [1160, 0]
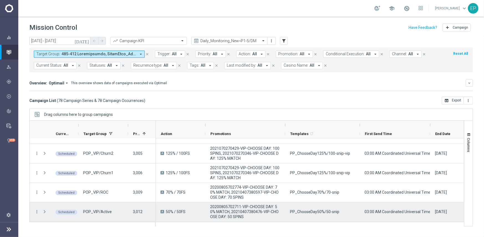
click at [322, 213] on span "PP_ChooseDay50%/50-snip" at bounding box center [314, 211] width 49 height 5
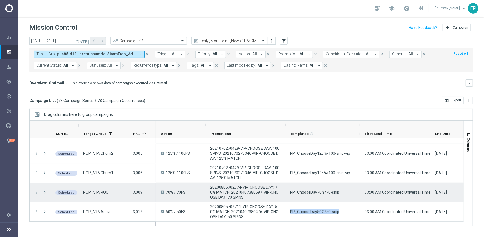
click at [310, 195] on div "PP_ChooseDay70%/70-snip" at bounding box center [322, 192] width 75 height 19
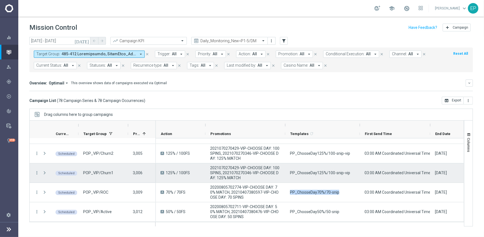
click at [327, 174] on span "PP_ChooseDay125%/100-snip-vip" at bounding box center [320, 172] width 60 height 5
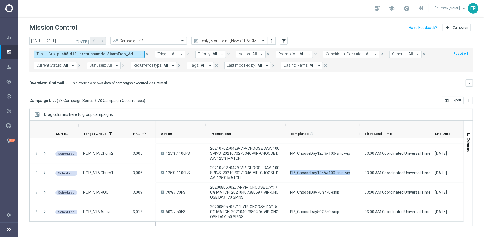
click at [234, 39] on input "text" at bounding box center [223, 41] width 59 height 5
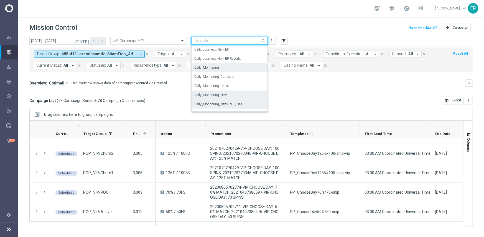
scroll to position [146, 0]
click at [231, 70] on div "Daily_Journeys_New" at bounding box center [229, 67] width 70 height 9
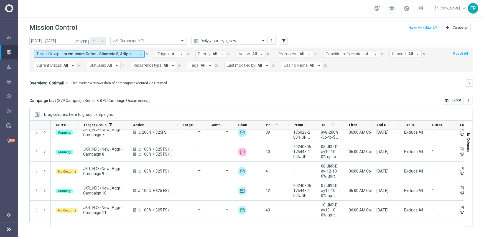
scroll to position [0, 0]
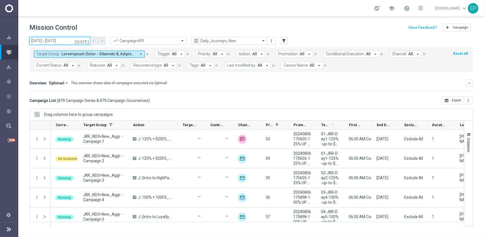
click at [62, 42] on input "[DATE] - [DATE]" at bounding box center [59, 41] width 61 height 8
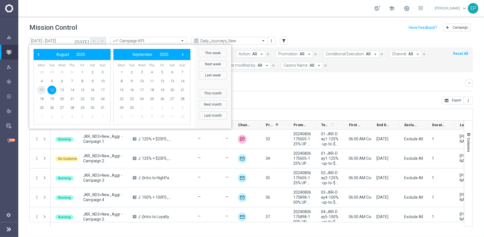
click at [42, 89] on span "11" at bounding box center [41, 89] width 9 height 9
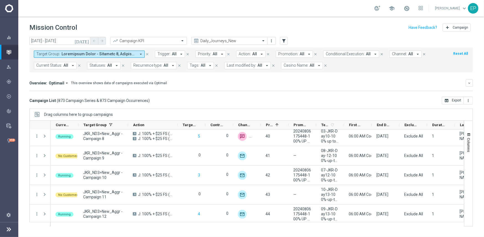
scroll to position [55, 0]
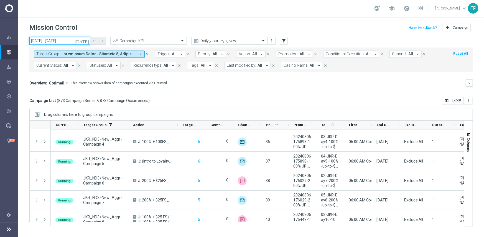
drag, startPoint x: 45, startPoint y: 40, endPoint x: 38, endPoint y: 33, distance: 10.2
click at [45, 40] on input "[DATE] - [DATE]" at bounding box center [59, 41] width 61 height 8
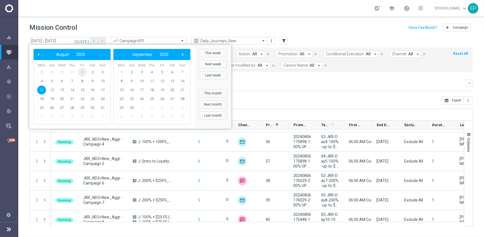
click at [82, 72] on span "1" at bounding box center [82, 72] width 9 height 9
click at [42, 90] on span "11" at bounding box center [41, 89] width 9 height 9
type input "01 Aug 2025 - 11 Aug 2025"
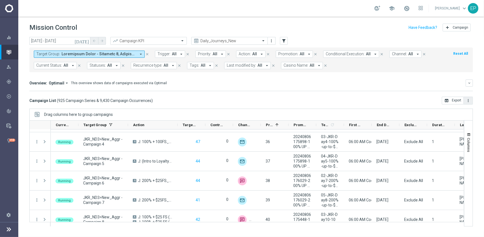
click at [468, 100] on icon "more_vert" at bounding box center [468, 100] width 4 height 4
click at [447, 112] on span "Export with occurrences" at bounding box center [450, 110] width 37 height 4
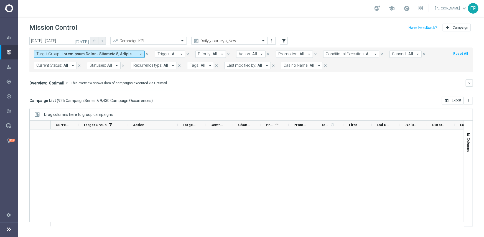
scroll to position [0, 0]
